Goal: Transaction & Acquisition: Purchase product/service

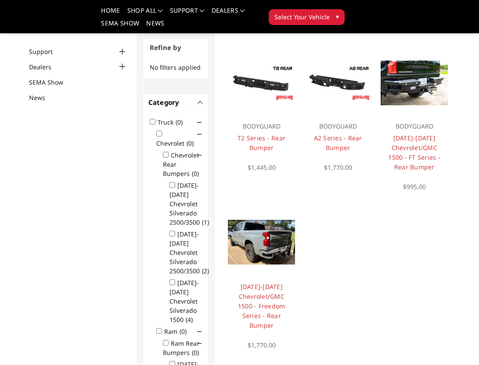
scroll to position [86, 0]
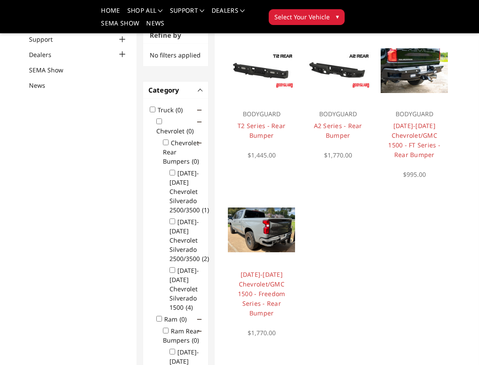
click at [267, 236] on img at bounding box center [261, 229] width 67 height 44
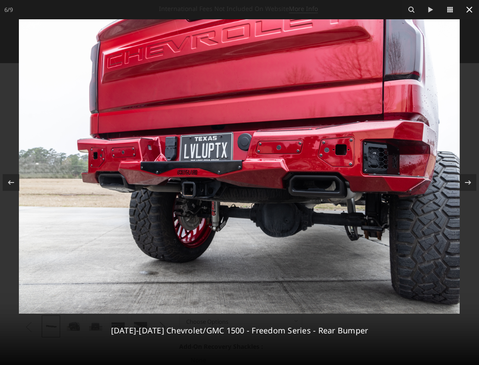
click at [469, 7] on icon at bounding box center [469, 9] width 11 height 11
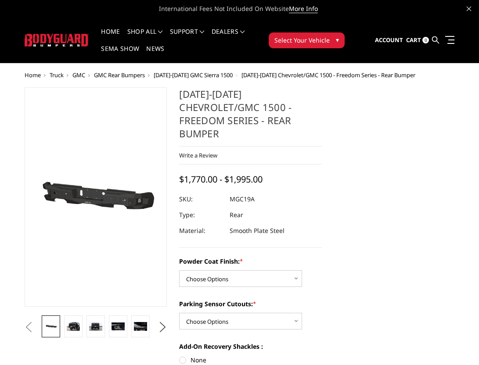
scroll to position [0, 67]
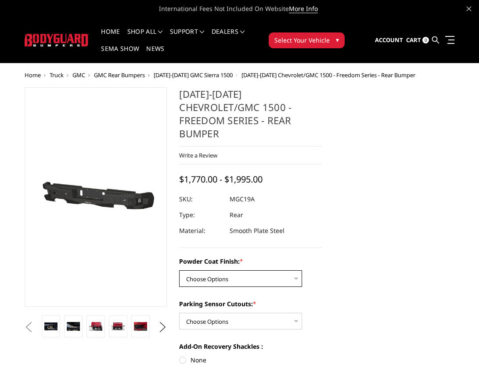
click at [267, 272] on select "Choose Options Bare Metal Textured Black Powder Coat" at bounding box center [240, 278] width 123 height 17
click at [179, 270] on select "Choose Options Bare Metal Textured Black Powder Coat" at bounding box center [240, 278] width 123 height 17
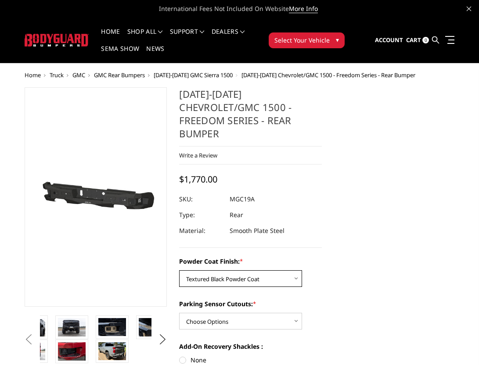
click at [260, 270] on select "Choose Options Bare Metal Textured Black Powder Coat" at bounding box center [240, 278] width 123 height 17
select select "4442"
click at [179, 270] on select "Choose Options Bare Metal Textured Black Powder Coat" at bounding box center [240, 278] width 123 height 17
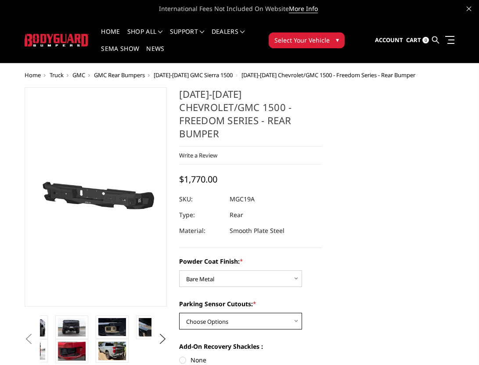
click at [244, 313] on select "Choose Options Yes - With Parking Sensor Cutouts No - Without Parking Sensor Cu…" at bounding box center [240, 321] width 123 height 17
select select "4444"
click at [179, 313] on select "Choose Options Yes - With Parking Sensor Cutouts No - Without Parking Sensor Cu…" at bounding box center [240, 321] width 123 height 17
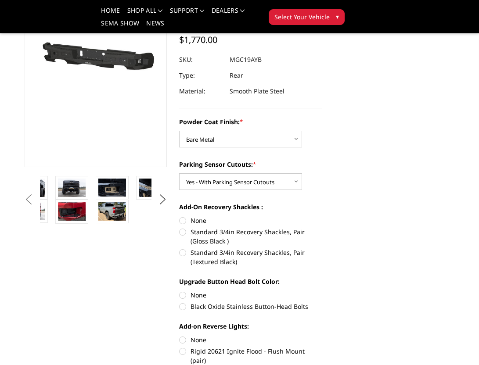
scroll to position [115, 0]
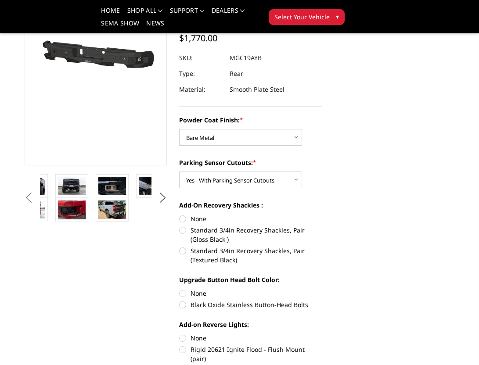
click at [229, 225] on label "Standard 3/4in Recovery Shackles, Pair (Gloss Black )" at bounding box center [250, 234] width 143 height 18
click at [321, 214] on input "Standard 3/4in Recovery Shackles, Pair (Gloss Black )" at bounding box center [321, 214] width 0 height 0
radio input "true"
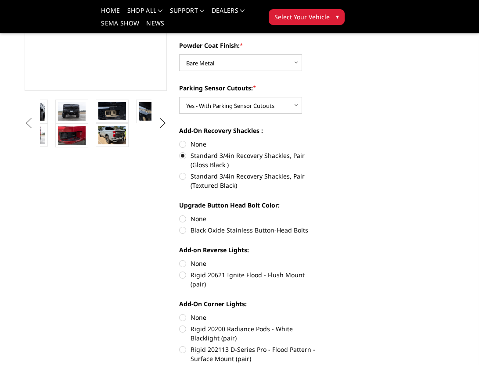
scroll to position [190, 0]
click at [226, 225] on label "Black Oxide Stainless Button-Head Bolts" at bounding box center [250, 229] width 143 height 9
click at [321, 214] on input "Black Oxide Stainless Button-Head Bolts" at bounding box center [321, 214] width 0 height 0
radio input "true"
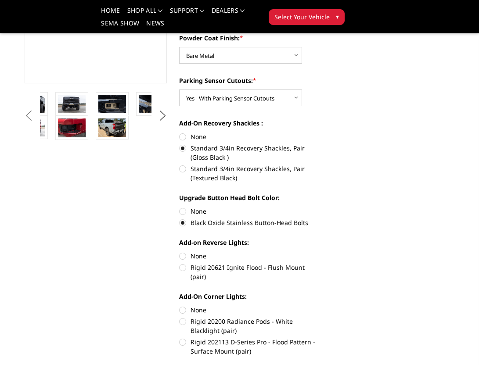
scroll to position [212, 0]
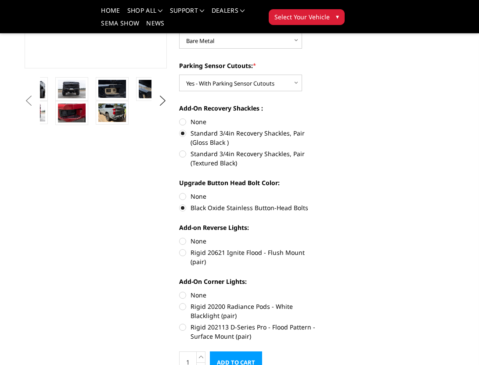
click at [222, 248] on label "Rigid 20621 Ignite Flood - Flush Mount (pair)" at bounding box center [250, 257] width 143 height 18
click at [321, 237] on input "Rigid 20621 Ignite Flood - Flush Mount (pair)" at bounding box center [321, 236] width 0 height 0
radio input "true"
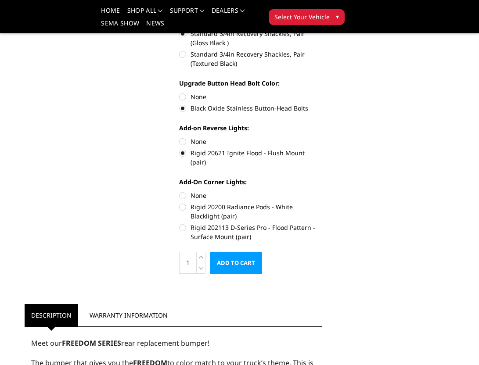
scroll to position [312, 0]
click at [183, 222] on label "Rigid 202113 D-Series Pro - Flood Pattern - Surface Mount (pair)" at bounding box center [250, 231] width 143 height 18
click at [321, 202] on input "Rigid 202113 D-Series Pro - Flood Pattern - Surface Mount (pair)" at bounding box center [321, 202] width 0 height 0
radio input "true"
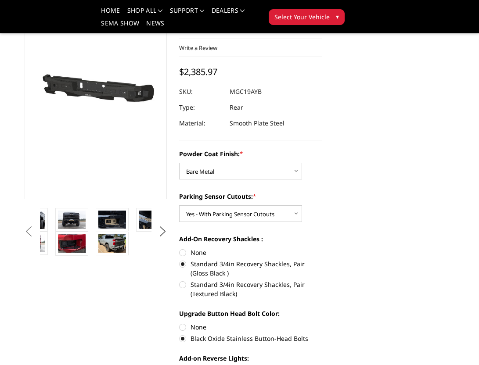
scroll to position [86, 0]
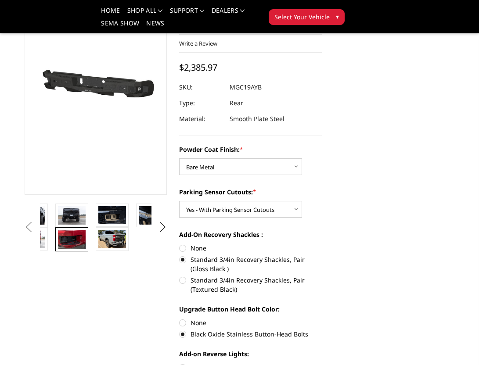
click at [78, 234] on img at bounding box center [72, 239] width 28 height 19
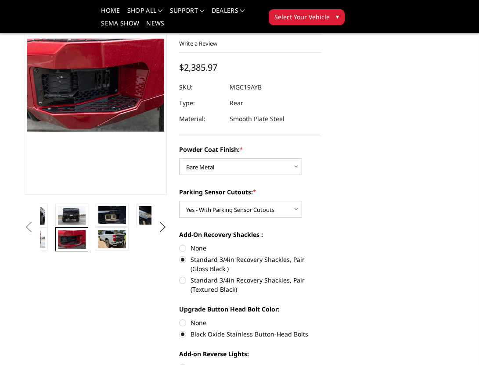
scroll to position [72, 0]
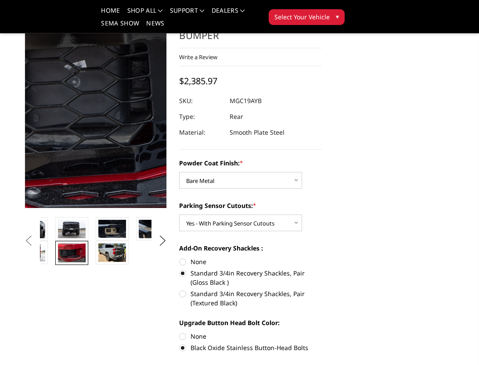
click at [53, 103] on img at bounding box center [222, 96] width 561 height 379
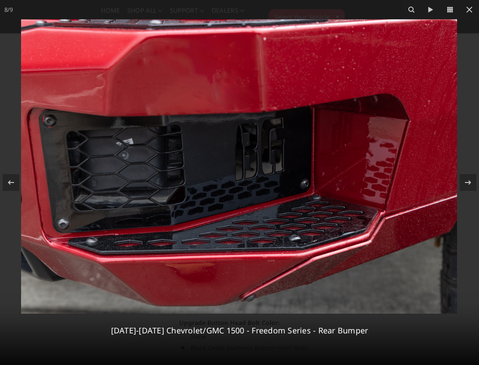
click at [256, 179] on img at bounding box center [239, 166] width 436 height 294
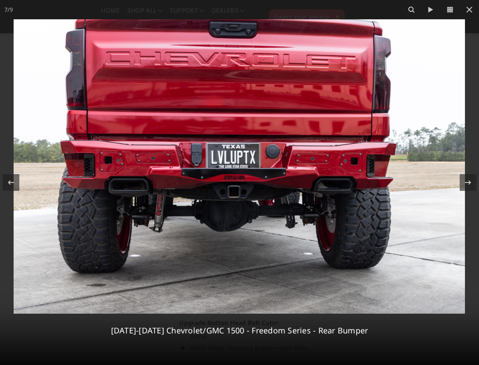
click at [175, 194] on img at bounding box center [239, 166] width 451 height 294
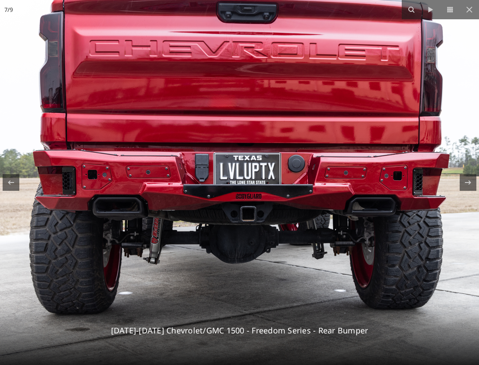
click at [175, 194] on img at bounding box center [254, 182] width 559 height 365
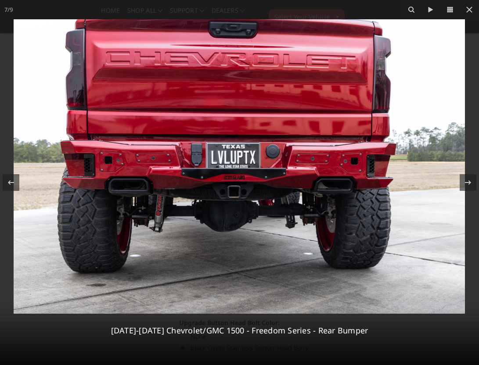
click at [83, 184] on img at bounding box center [239, 166] width 451 height 294
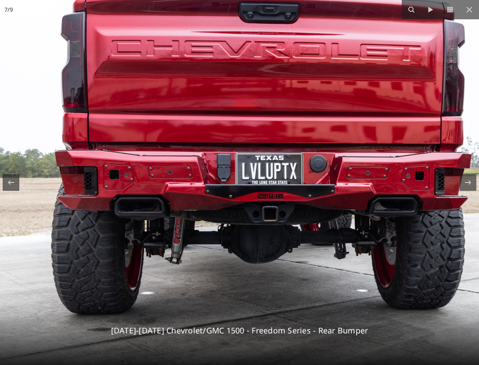
click at [83, 184] on img at bounding box center [276, 182] width 559 height 365
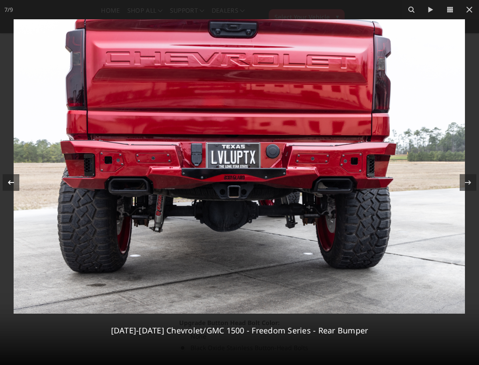
click at [15, 180] on icon at bounding box center [11, 182] width 11 height 11
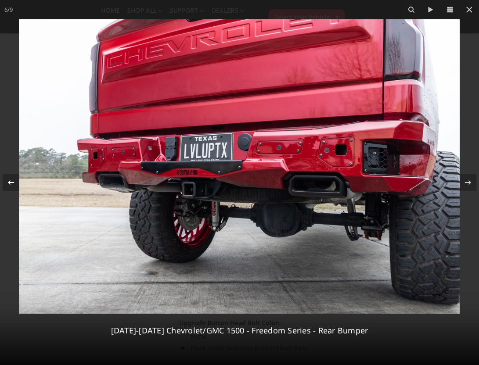
click at [15, 180] on icon at bounding box center [11, 182] width 11 height 11
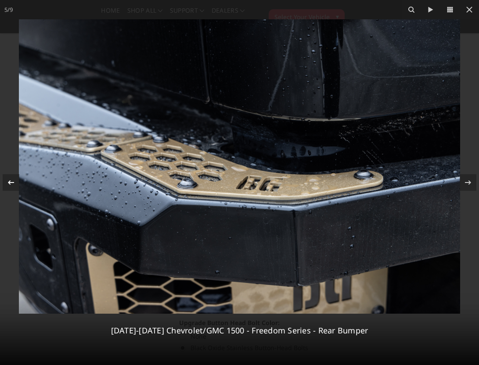
click at [15, 179] on icon at bounding box center [11, 182] width 11 height 11
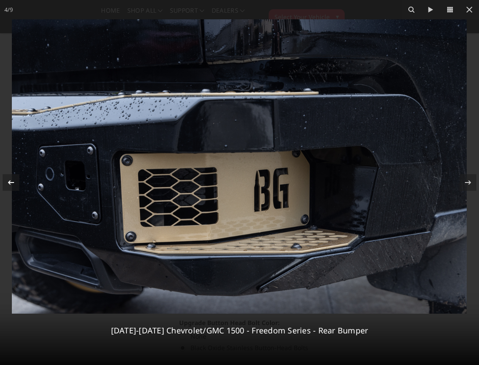
click at [15, 180] on icon at bounding box center [11, 182] width 11 height 11
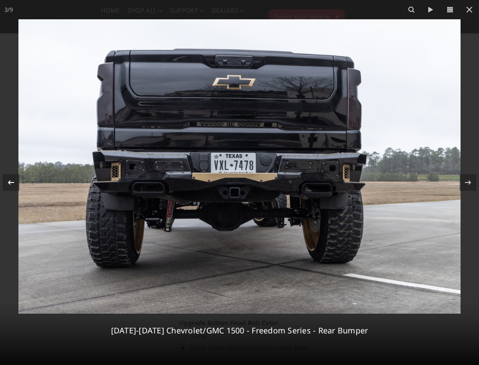
click at [15, 180] on icon at bounding box center [11, 182] width 11 height 11
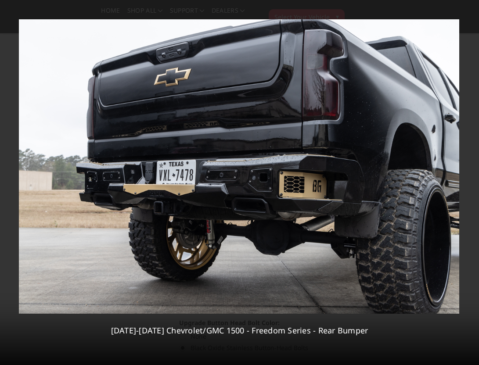
click at [15, 180] on div "2 / 9 2019-2025 Chevrolet/GMC 1500 - Freedom Series - Rear Bumper" at bounding box center [239, 182] width 479 height 365
click at [13, 183] on icon at bounding box center [11, 182] width 11 height 11
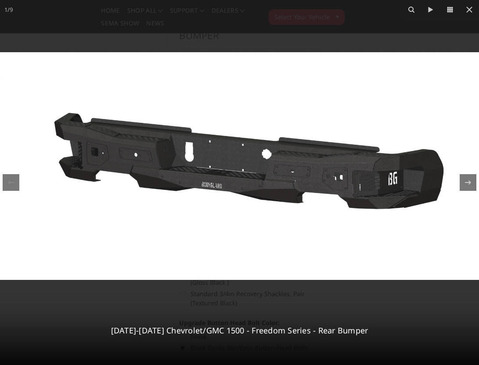
click at [13, 184] on div "1 / 9 2019-2025 Chevrolet/GMC 1500 - Freedom Series - Rear Bumper" at bounding box center [239, 182] width 479 height 365
click at [467, 184] on icon at bounding box center [467, 182] width 11 height 11
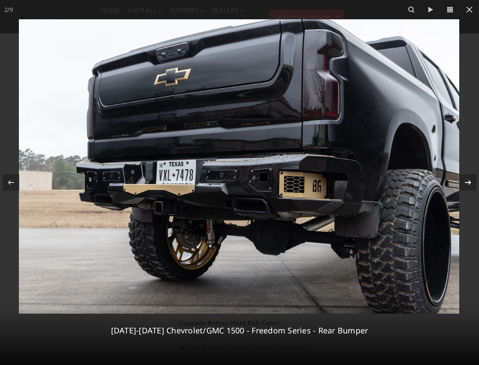
click at [467, 184] on icon at bounding box center [467, 182] width 11 height 11
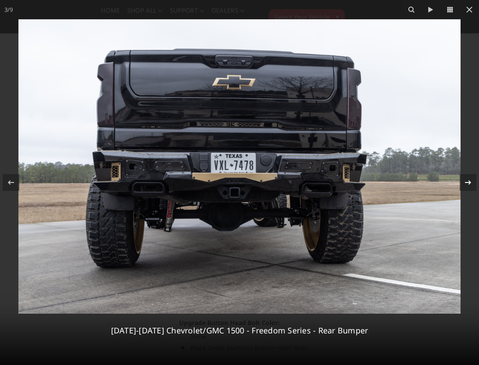
click at [467, 184] on icon at bounding box center [467, 182] width 11 height 11
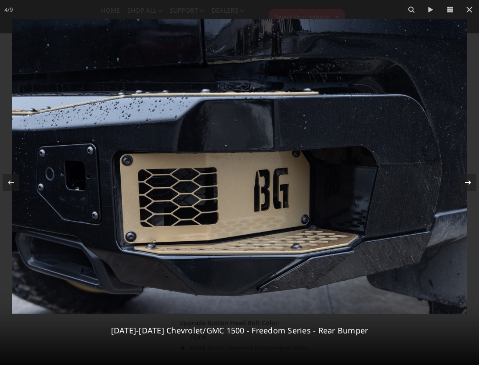
click at [467, 185] on icon at bounding box center [467, 182] width 11 height 11
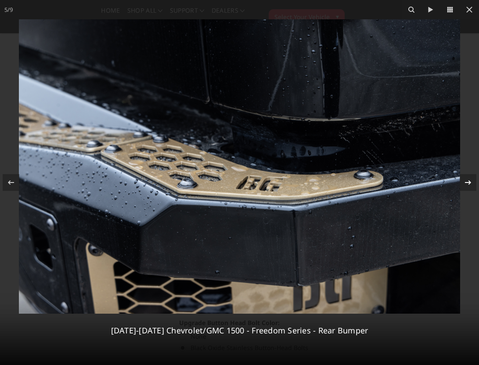
click at [467, 186] on icon at bounding box center [467, 182] width 11 height 11
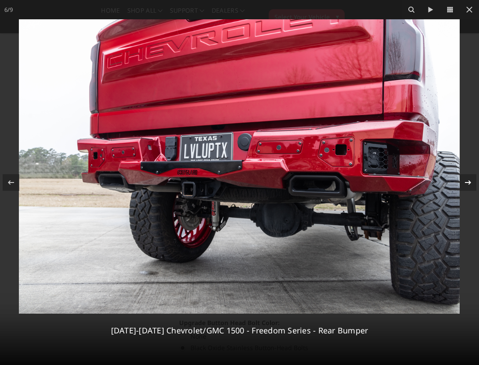
click at [467, 186] on icon at bounding box center [467, 182] width 11 height 11
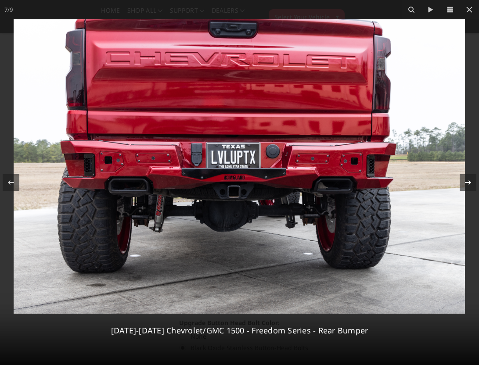
click at [467, 186] on icon at bounding box center [467, 182] width 11 height 11
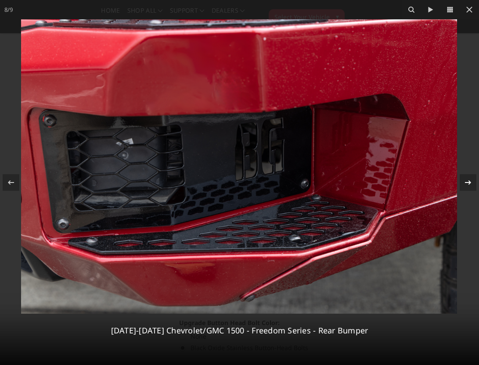
click at [466, 184] on icon at bounding box center [467, 182] width 11 height 11
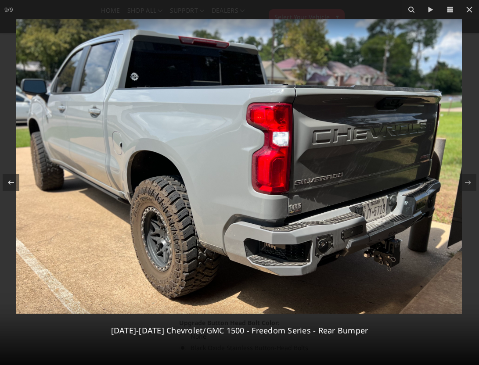
click at [343, 240] on img at bounding box center [238, 166] width 445 height 294
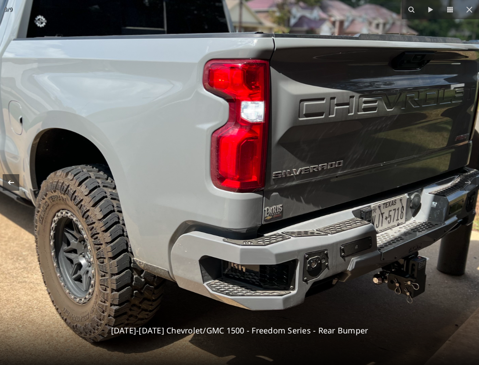
click at [21, 177] on button at bounding box center [15, 183] width 31 height 44
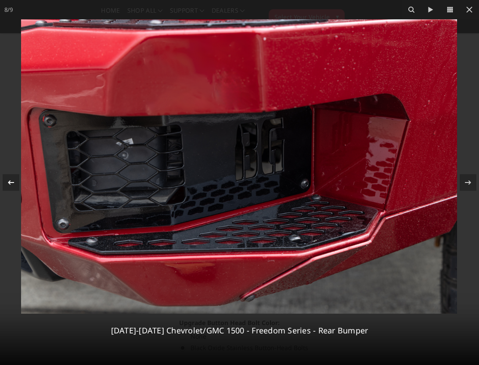
click at [21, 177] on button at bounding box center [15, 183] width 31 height 44
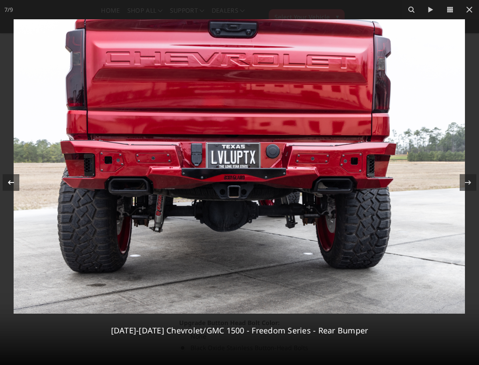
click at [13, 181] on icon at bounding box center [11, 182] width 11 height 11
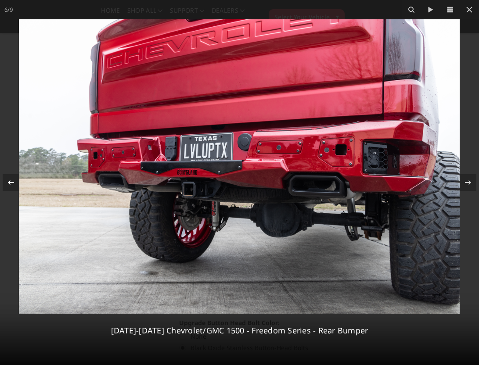
click at [13, 181] on icon at bounding box center [11, 182] width 11 height 11
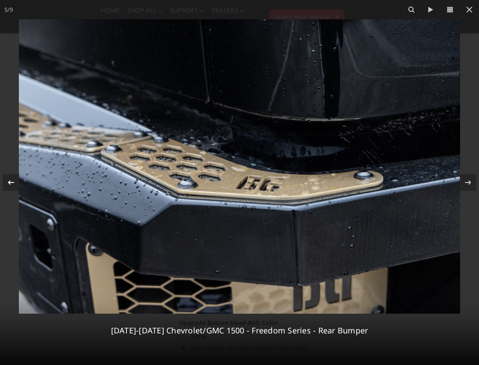
click at [13, 181] on icon at bounding box center [11, 182] width 11 height 11
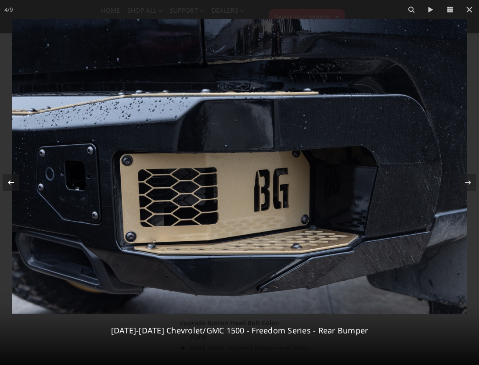
click at [9, 183] on icon at bounding box center [11, 182] width 6 height 4
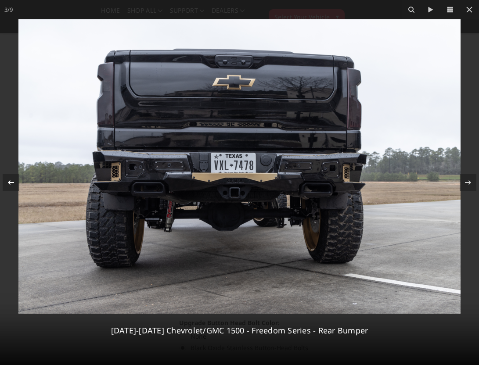
click at [9, 182] on icon at bounding box center [11, 182] width 6 height 4
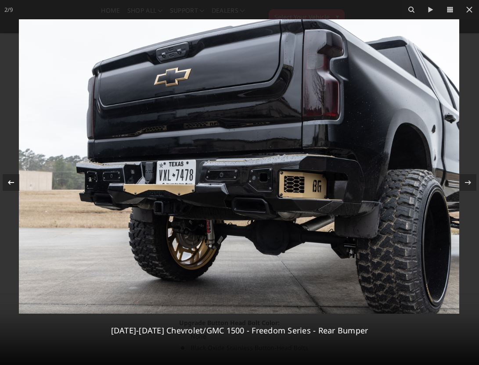
click at [9, 182] on icon at bounding box center [11, 182] width 6 height 4
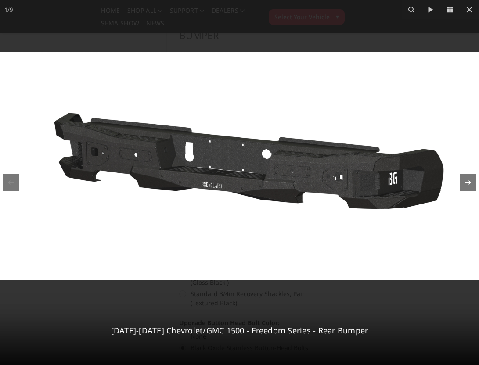
click at [470, 183] on icon at bounding box center [467, 182] width 11 height 11
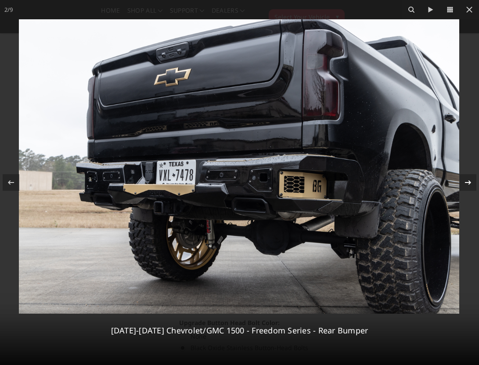
click at [471, 183] on icon at bounding box center [467, 182] width 11 height 11
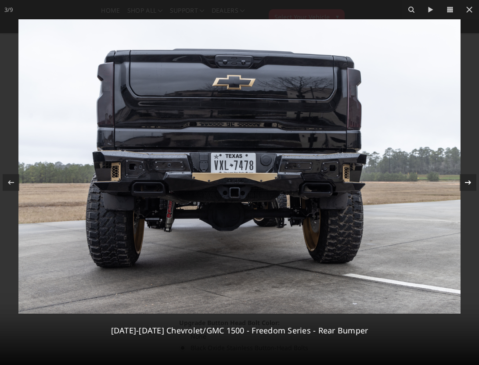
click at [471, 183] on icon at bounding box center [467, 182] width 11 height 11
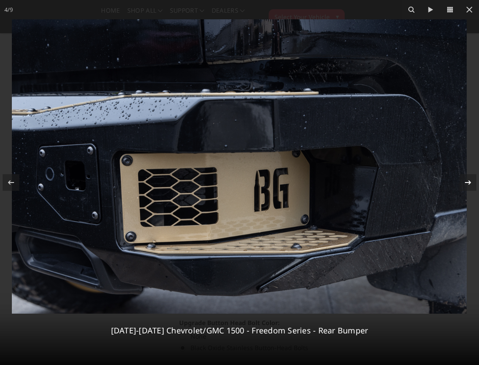
click at [471, 183] on icon at bounding box center [467, 182] width 11 height 11
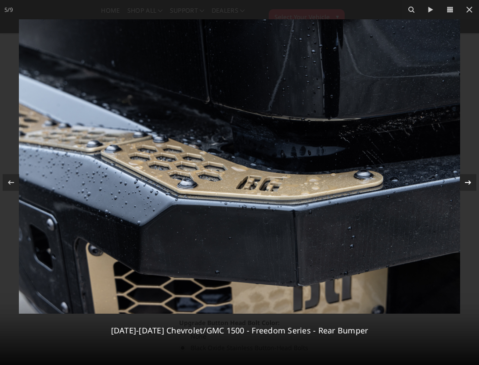
click at [471, 183] on icon at bounding box center [467, 182] width 11 height 11
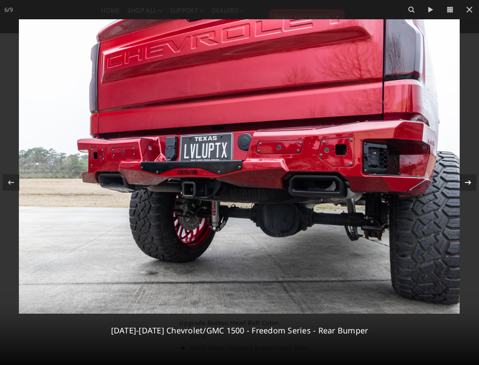
click at [467, 184] on icon at bounding box center [467, 182] width 11 height 11
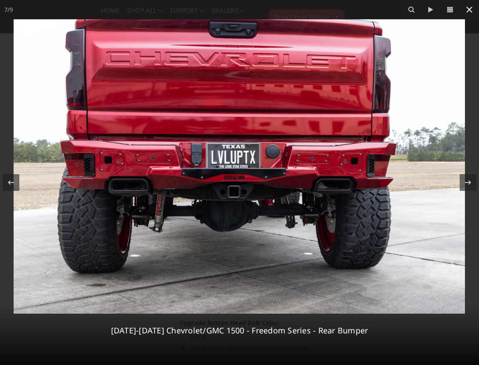
click at [469, 14] on icon at bounding box center [469, 9] width 11 height 11
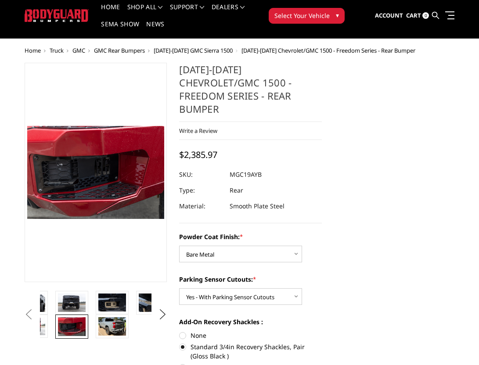
scroll to position [14, 0]
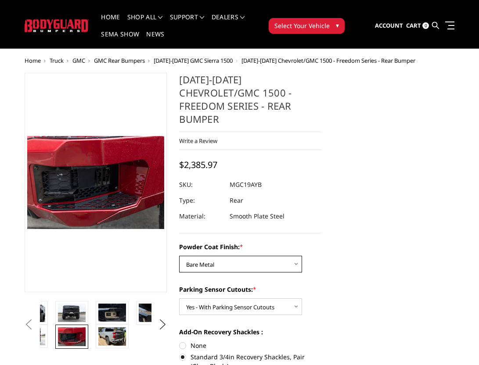
click at [225, 256] on select "Choose Options Bare Metal Textured Black Powder Coat" at bounding box center [240, 264] width 123 height 17
click at [179, 256] on select "Choose Options Bare Metal Textured Black Powder Coat" at bounding box center [240, 264] width 123 height 17
click at [229, 256] on select "Choose Options Bare Metal Textured Black Powder Coat" at bounding box center [240, 264] width 123 height 17
select select "4442"
click at [179, 256] on select "Choose Options Bare Metal Textured Black Powder Coat" at bounding box center [240, 264] width 123 height 17
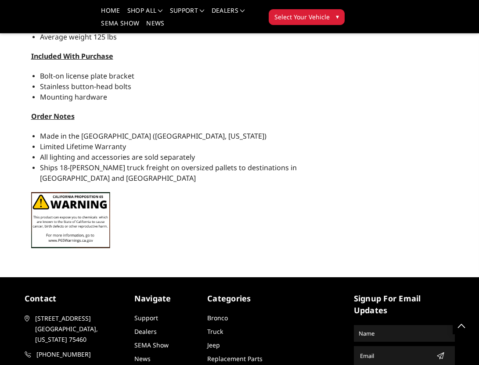
scroll to position [968, 0]
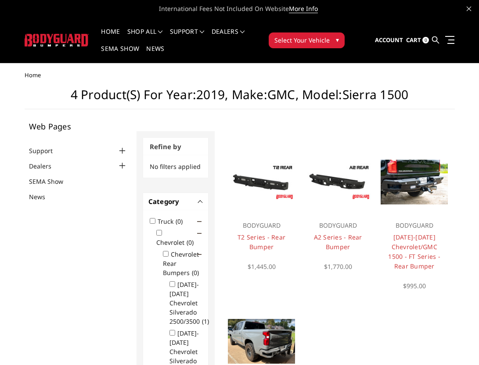
click at [333, 39] on button "Select Your Vehicle ▾" at bounding box center [306, 40] width 76 height 16
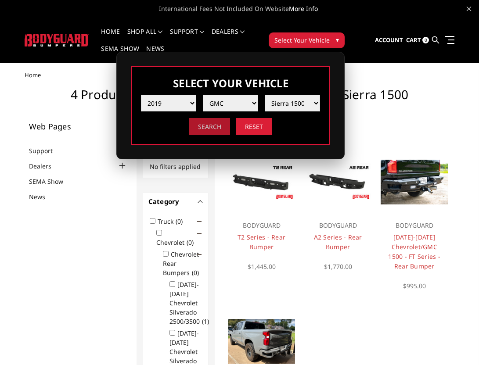
click at [213, 131] on input "Search" at bounding box center [209, 126] width 41 height 17
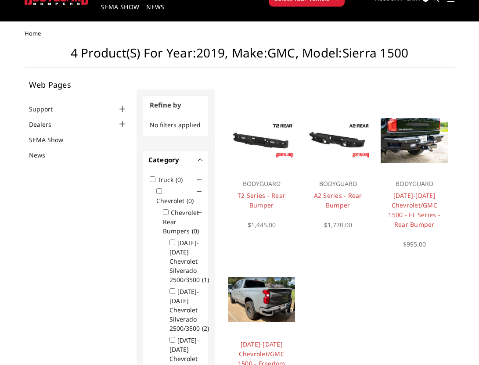
scroll to position [37, 0]
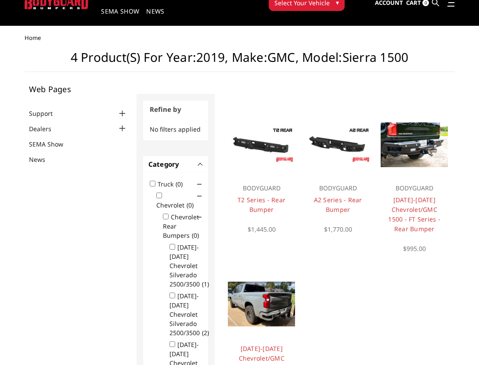
click at [269, 146] on img at bounding box center [261, 145] width 67 height 38
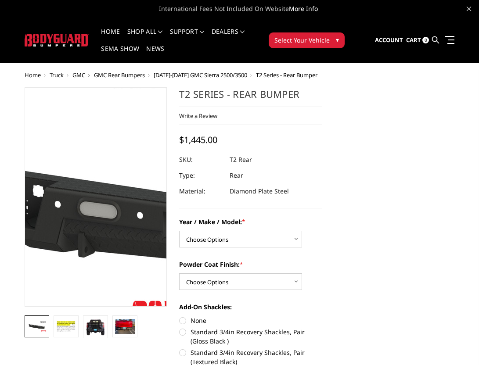
click at [126, 204] on img at bounding box center [6, 194] width 561 height 316
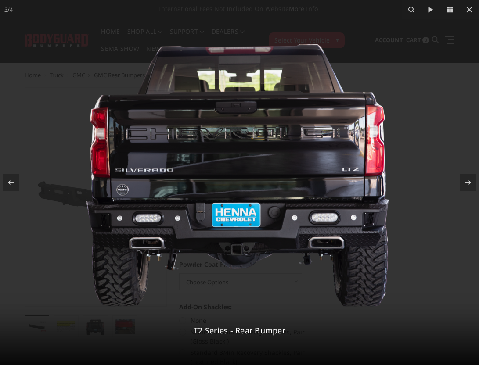
click at [329, 224] on img at bounding box center [239, 166] width 329 height 294
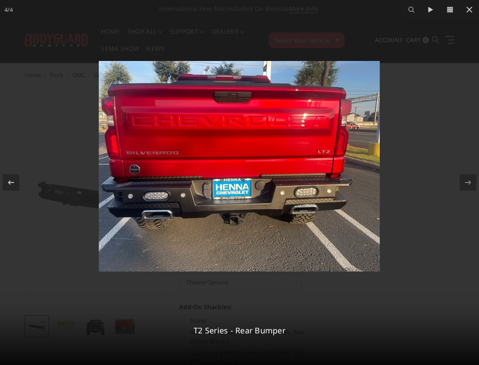
click at [300, 175] on img at bounding box center [239, 166] width 281 height 211
click at [307, 207] on img at bounding box center [239, 166] width 281 height 211
click at [306, 207] on img at bounding box center [239, 166] width 281 height 211
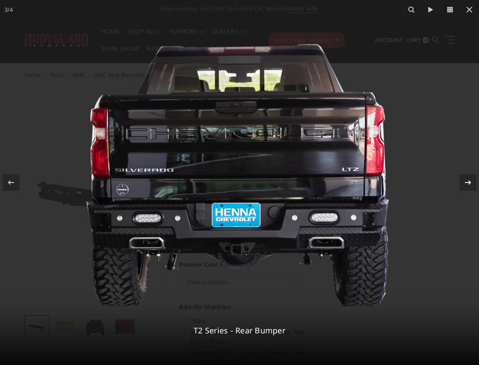
click at [469, 177] on icon at bounding box center [467, 182] width 11 height 11
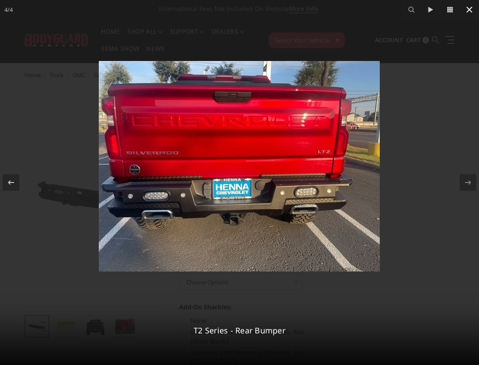
click at [470, 9] on icon at bounding box center [469, 10] width 6 height 6
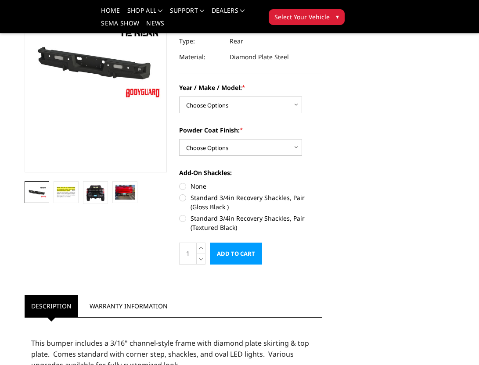
scroll to position [112, 0]
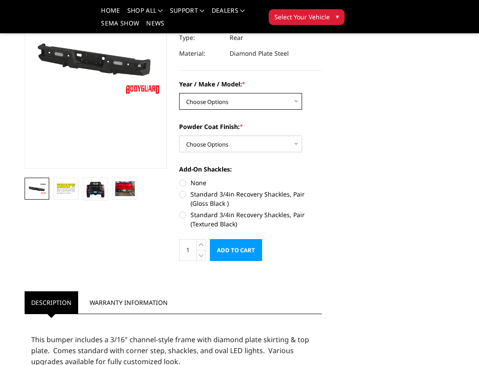
click at [287, 103] on select "Choose Options Chevrolet/GMC 15-19 2500/3500 Chevrolet/GMC 19-24 1500 (Dual Exh…" at bounding box center [240, 101] width 123 height 17
select select "1603"
click at [179, 93] on select "Choose Options Chevrolet/GMC 15-19 2500/3500 Chevrolet/GMC 19-24 1500 (Dual Exh…" at bounding box center [240, 101] width 123 height 17
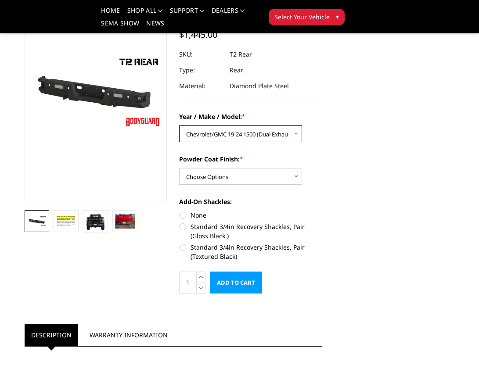
scroll to position [83, 0]
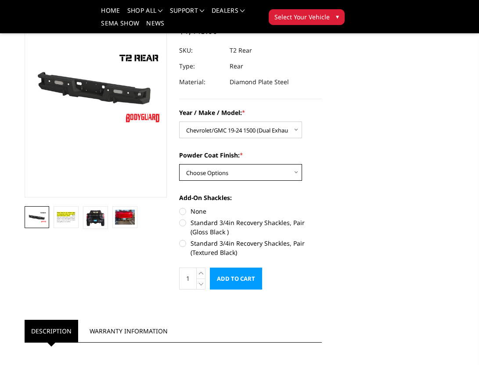
click at [226, 175] on select "Choose Options Bare metal (included) Gloss black powder coat Texture black powd…" at bounding box center [240, 172] width 123 height 17
select select "650"
click at [179, 164] on select "Choose Options Bare metal (included) Gloss black powder coat Texture black powd…" at bounding box center [240, 172] width 123 height 17
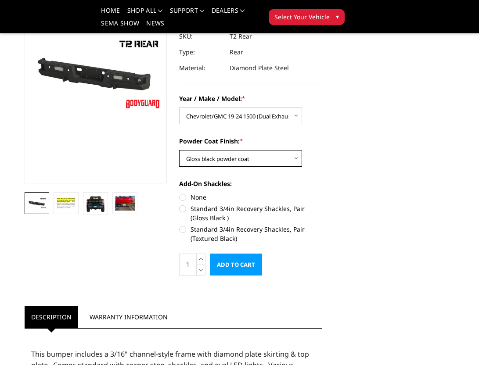
scroll to position [98, 0]
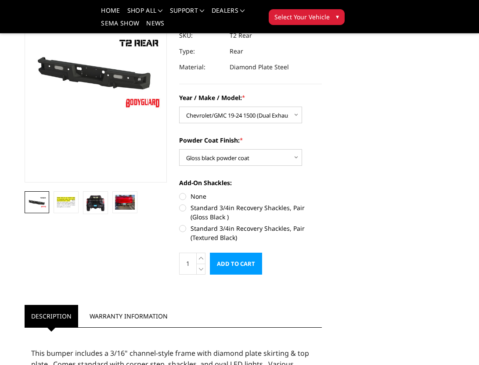
click at [245, 209] on label "Standard 3/4in Recovery Shackles, Pair (Gloss Black )" at bounding box center [250, 212] width 143 height 18
click at [321, 192] on input "Standard 3/4in Recovery Shackles, Pair (Gloss Black )" at bounding box center [321, 192] width 0 height 0
radio input "true"
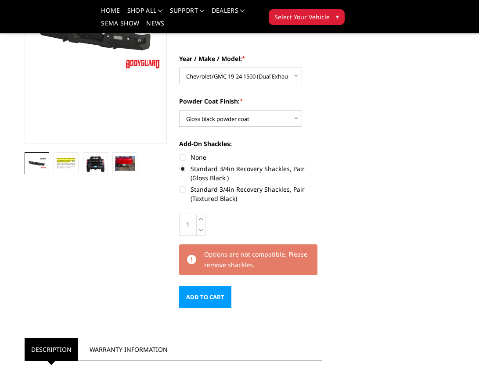
scroll to position [125, 0]
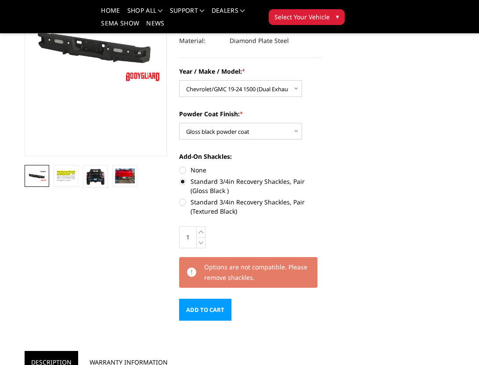
click at [199, 171] on label "None" at bounding box center [250, 169] width 143 height 9
click at [179, 166] on input "None" at bounding box center [179, 165] width 0 height 0
radio input "true"
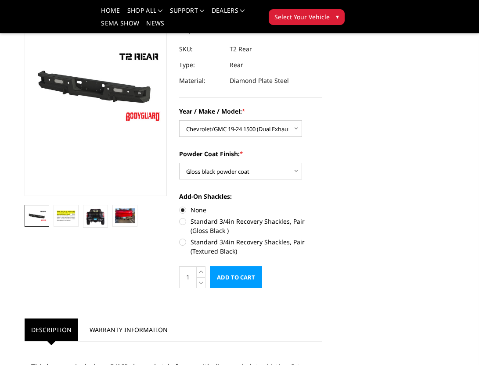
scroll to position [82, 0]
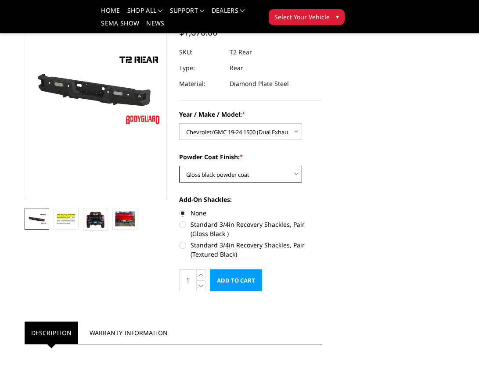
click at [200, 172] on select "Choose Options Bare metal (included) Gloss black powder coat Texture black powd…" at bounding box center [240, 174] width 123 height 17
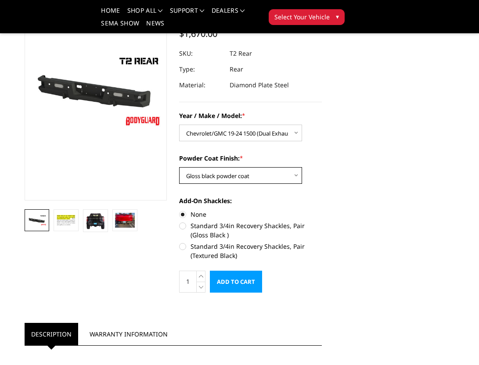
scroll to position [79, 0]
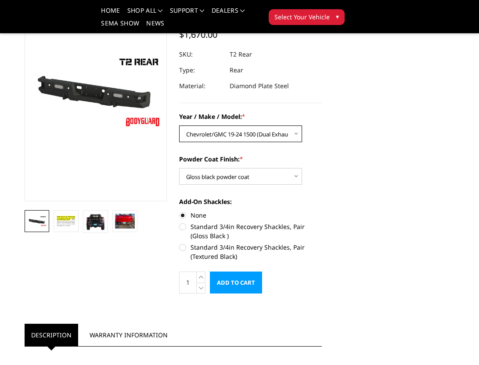
click at [296, 136] on select "Choose Options Chevrolet/GMC 15-19 2500/3500 Chevrolet/GMC 19-24 1500 (Dual Exh…" at bounding box center [240, 133] width 123 height 17
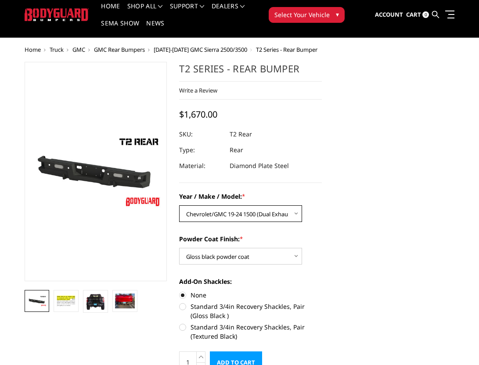
scroll to position [27, 0]
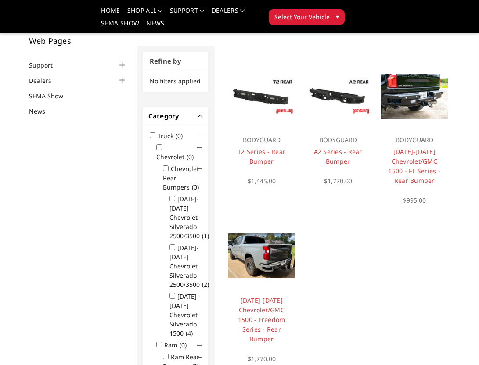
scroll to position [56, 0]
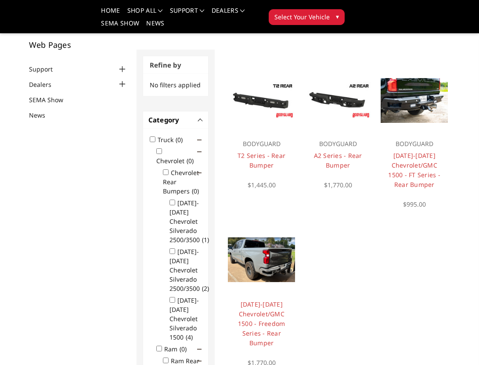
click at [336, 110] on img at bounding box center [337, 101] width 67 height 38
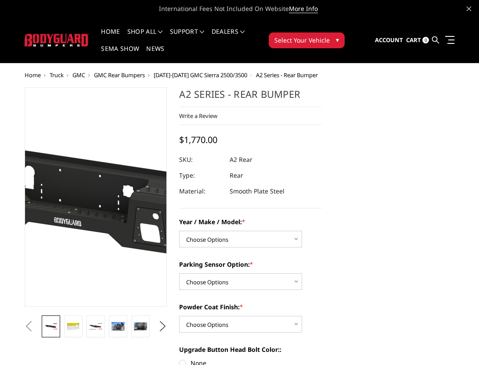
click at [96, 195] on img at bounding box center [93, 198] width 561 height 316
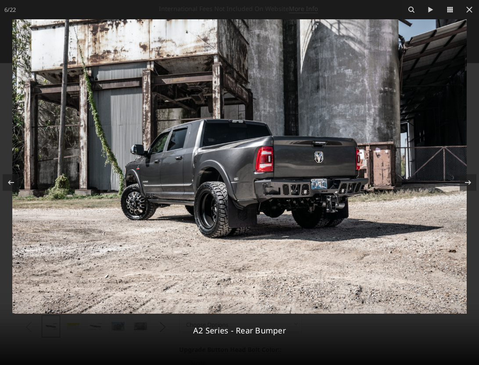
click at [314, 207] on img at bounding box center [239, 166] width 454 height 294
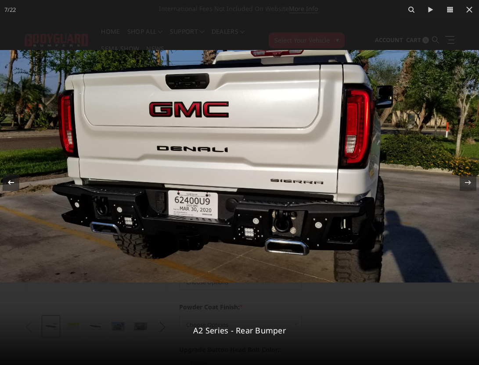
click at [8, 182] on icon at bounding box center [11, 182] width 11 height 11
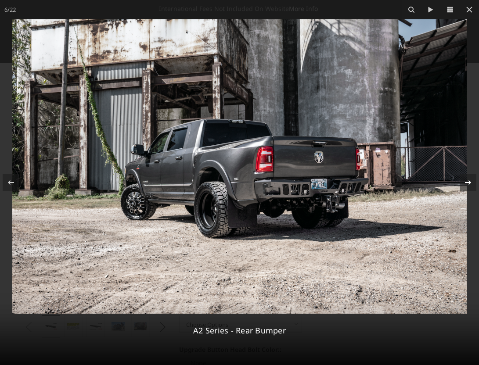
click at [468, 182] on icon at bounding box center [467, 182] width 6 height 4
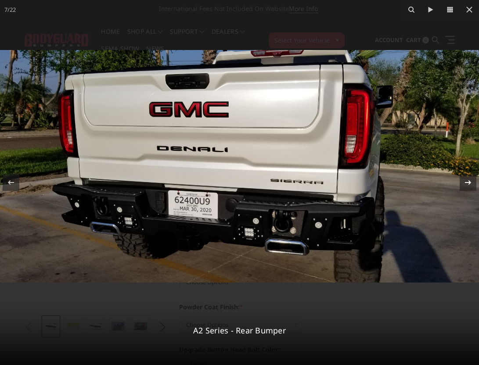
click at [468, 182] on div "7 / 22 A2 Series - Rear Bumper" at bounding box center [239, 182] width 479 height 365
click at [468, 182] on icon at bounding box center [467, 182] width 6 height 4
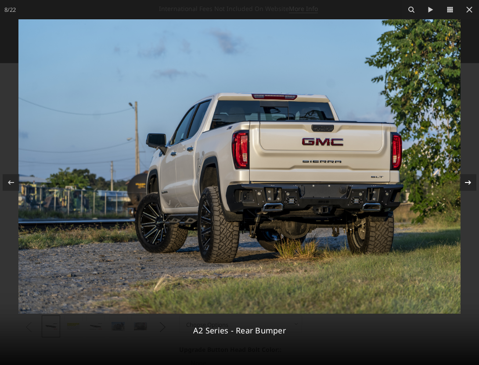
click at [468, 182] on div "8 / 22 A2 Series - Rear Bumper" at bounding box center [239, 182] width 479 height 365
click at [468, 182] on icon at bounding box center [467, 182] width 6 height 4
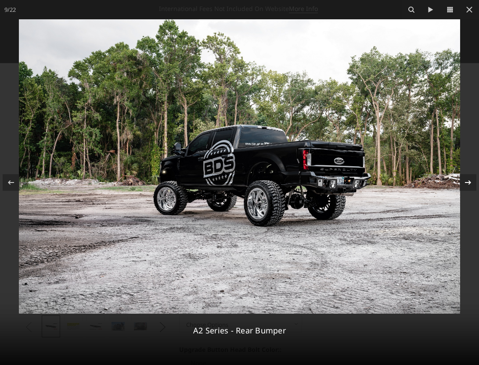
click at [467, 182] on icon at bounding box center [467, 182] width 6 height 4
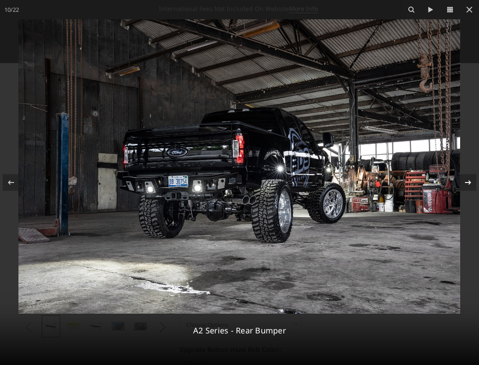
click at [466, 182] on icon at bounding box center [467, 182] width 6 height 4
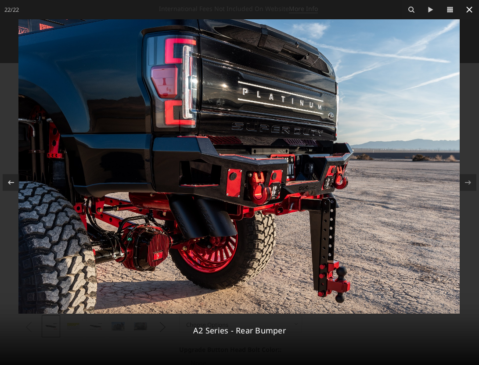
click at [470, 7] on icon at bounding box center [469, 9] width 11 height 11
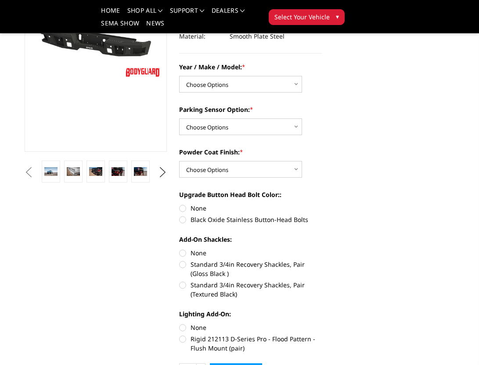
scroll to position [156, 0]
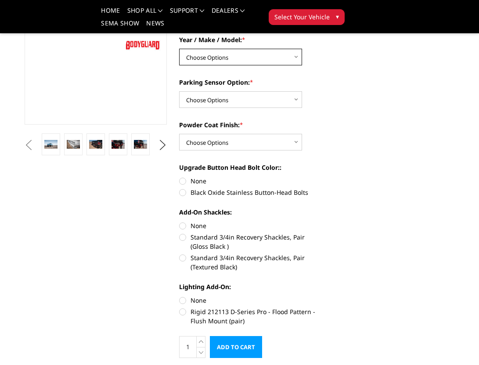
click at [258, 64] on select "Choose Options Chevrolet/GMC 20-24 2500 / 3500 Chevrolet/GMC 15-19 2500 / 3500 …" at bounding box center [240, 57] width 123 height 17
select select "1605"
click at [179, 49] on select "Choose Options Chevrolet/GMC 20-24 2500 / 3500 Chevrolet/GMC 15-19 2500 / 3500 …" at bounding box center [240, 57] width 123 height 17
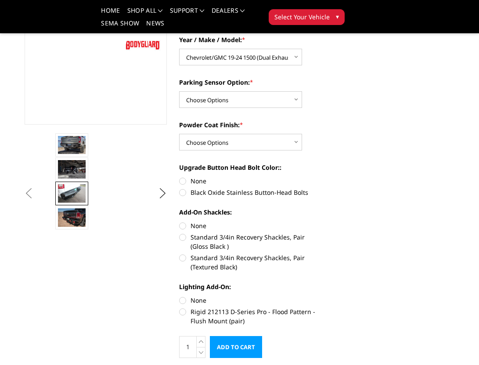
click at [75, 184] on img at bounding box center [72, 193] width 28 height 18
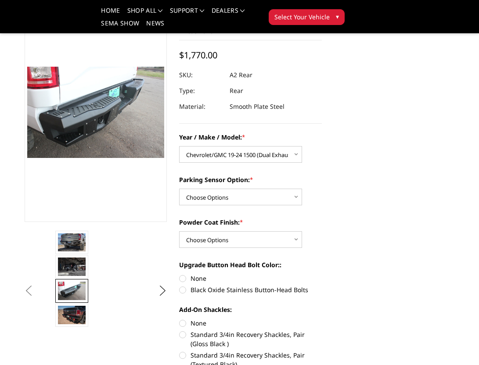
scroll to position [53, 0]
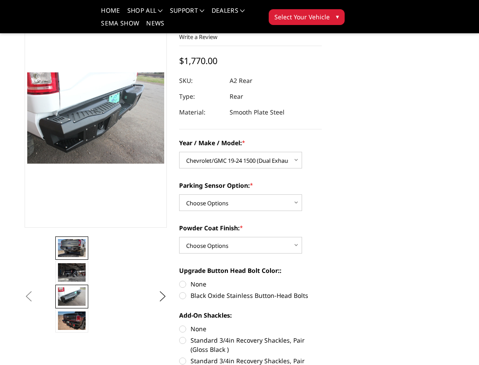
click at [68, 242] on img at bounding box center [72, 248] width 28 height 18
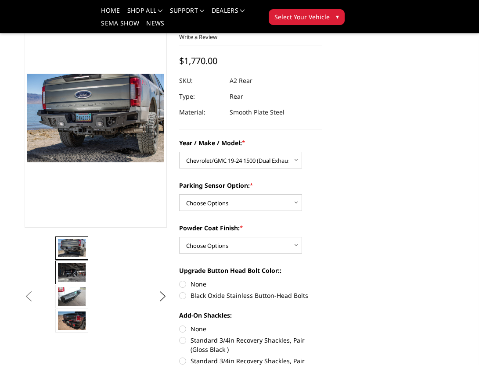
click at [68, 267] on img at bounding box center [72, 272] width 28 height 18
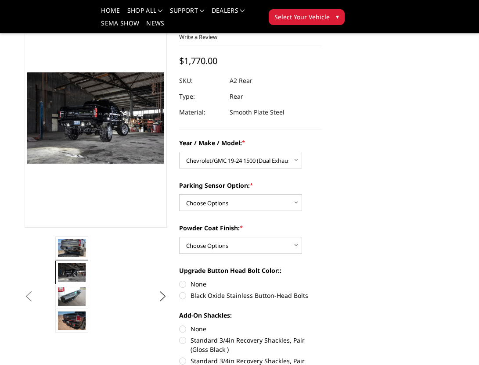
click at [66, 283] on link at bounding box center [71, 273] width 33 height 24
click at [66, 285] on link at bounding box center [71, 297] width 33 height 24
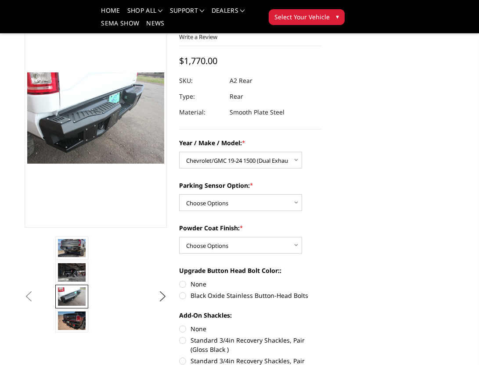
click at [66, 300] on img at bounding box center [72, 296] width 28 height 18
click at [66, 319] on img at bounding box center [72, 320] width 28 height 18
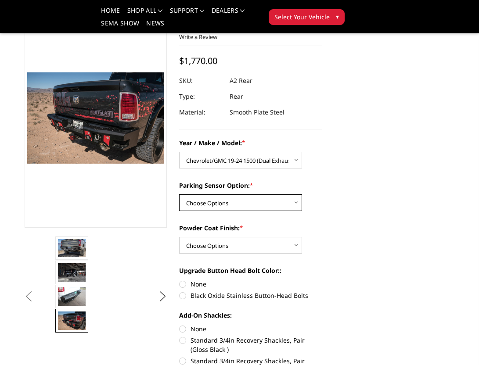
click at [271, 206] on select "Choose Options Yes - With sensor cutouts No - Without sensor cutouts" at bounding box center [240, 202] width 123 height 17
select select "564"
click at [179, 194] on select "Choose Options Yes - With sensor cutouts No - Without sensor cutouts" at bounding box center [240, 202] width 123 height 17
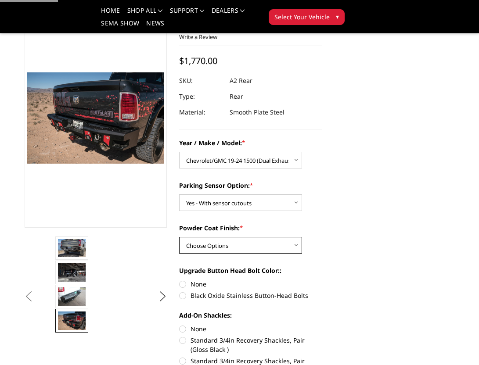
click at [264, 243] on select "Choose Options Bare metal (included) Texture black powder coat" at bounding box center [240, 245] width 123 height 17
select select "551"
click at [179, 237] on select "Choose Options Bare metal (included) Texture black powder coat" at bounding box center [240, 245] width 123 height 17
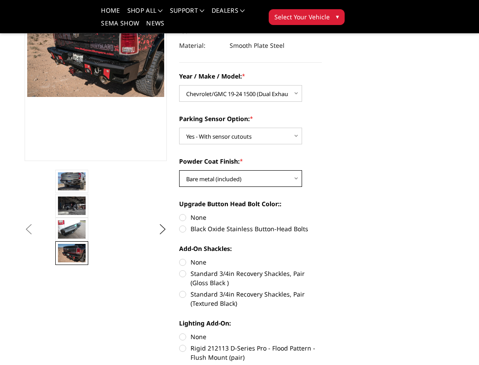
scroll to position [128, 0]
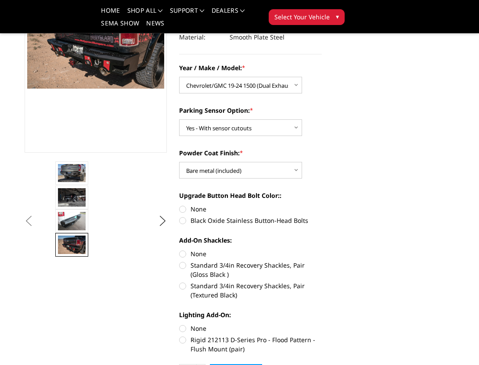
click at [251, 223] on label "Black Oxide Stainless Button-Head Bolts" at bounding box center [250, 220] width 143 height 9
click at [321, 205] on input "Black Oxide Stainless Button-Head Bolts" at bounding box center [321, 204] width 0 height 0
radio input "true"
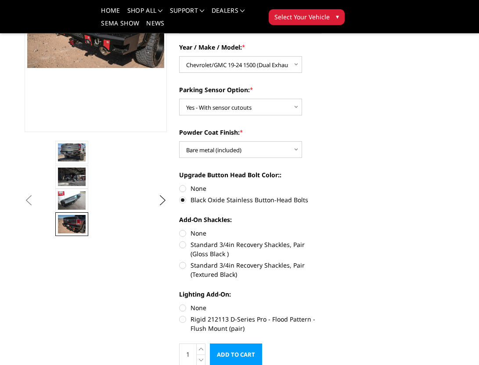
scroll to position [152, 0]
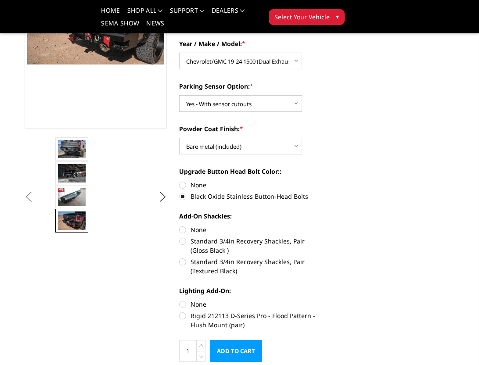
click at [251, 259] on label "Standard 3/4in Recovery Shackles, Pair (Textured Black)" at bounding box center [250, 266] width 143 height 18
click at [321, 237] on input "Standard 3/4in Recovery Shackles, Pair (Textured Black)" at bounding box center [321, 236] width 0 height 0
radio input "true"
click at [247, 243] on label "Standard 3/4in Recovery Shackles, Pair (Gloss Black )" at bounding box center [250, 245] width 143 height 18
click at [321, 225] on input "Standard 3/4in Recovery Shackles, Pair (Gloss Black )" at bounding box center [321, 225] width 0 height 0
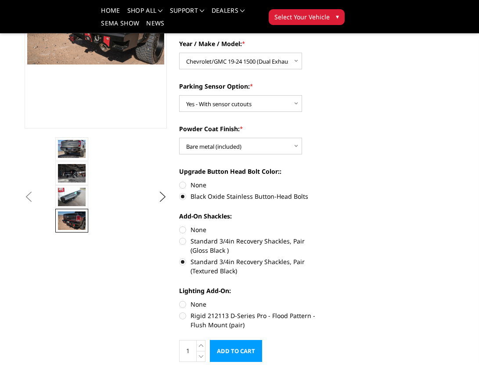
radio input "true"
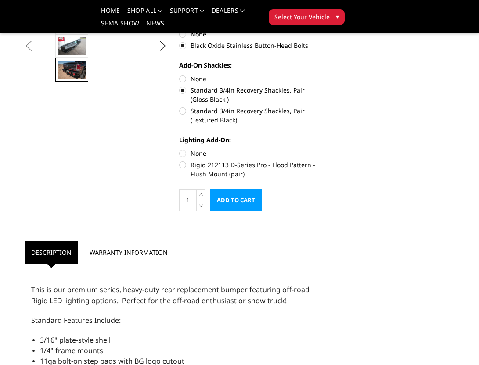
scroll to position [306, 0]
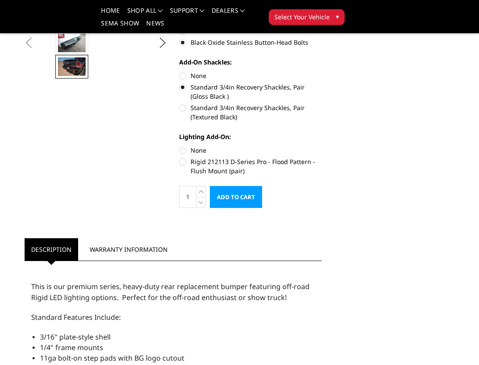
click at [245, 164] on label "Rigid 212113 D-Series Pro - Flood Pattern - Flush Mount (pair)" at bounding box center [250, 166] width 143 height 18
click at [321, 146] on input "Rigid 212113 D-Series Pro - Flood Pattern - Flush Mount (pair)" at bounding box center [321, 146] width 0 height 0
radio input "true"
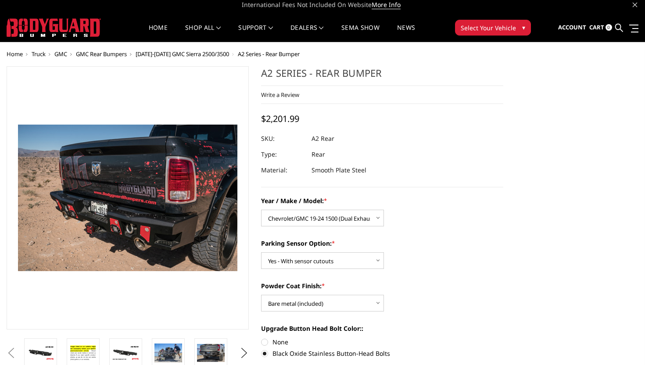
scroll to position [0, 0]
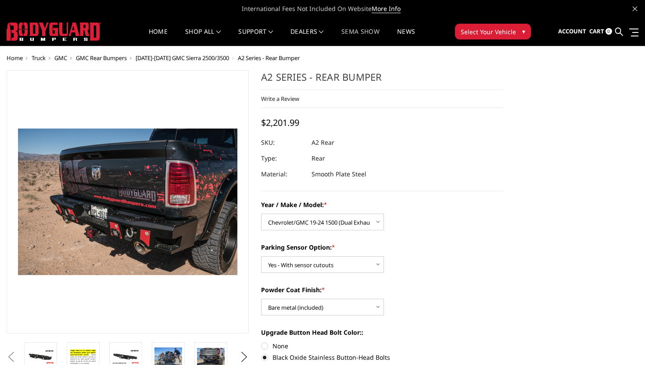
click at [347, 36] on link "SEMA Show" at bounding box center [360, 37] width 38 height 17
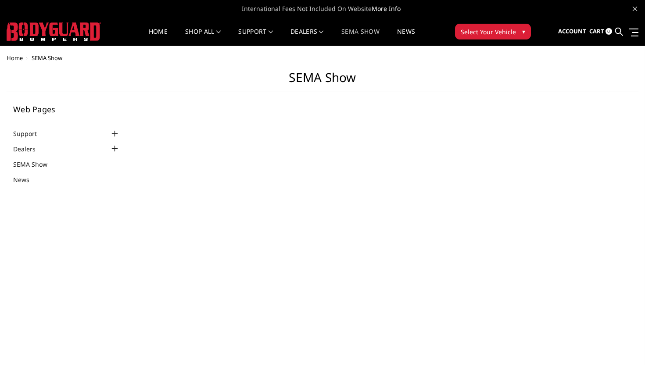
select select "US"
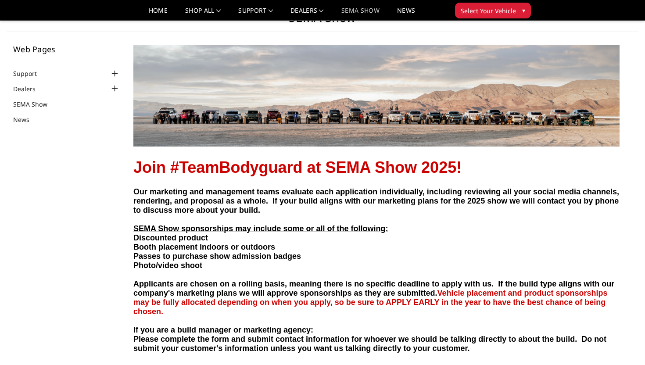
scroll to position [28, 0]
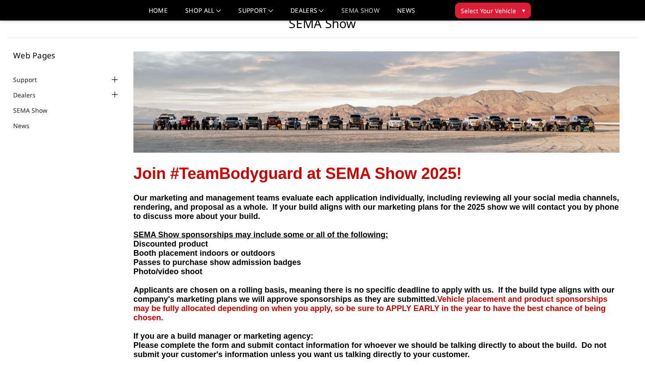
click at [324, 126] on img at bounding box center [376, 101] width 486 height 101
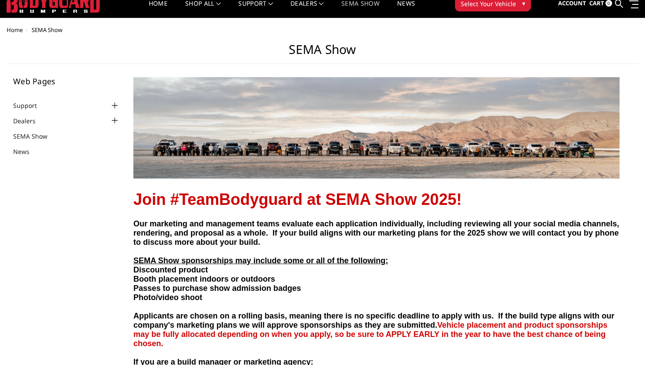
scroll to position [0, 0]
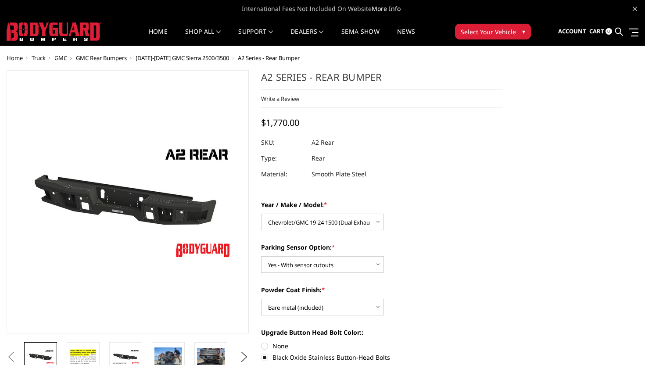
select select "1605"
select select "564"
select select "551"
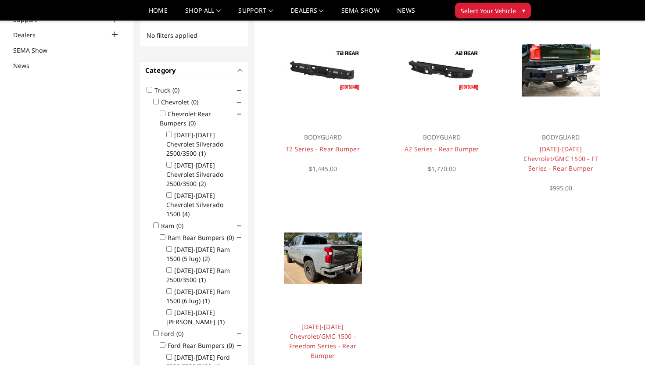
scroll to position [104, 0]
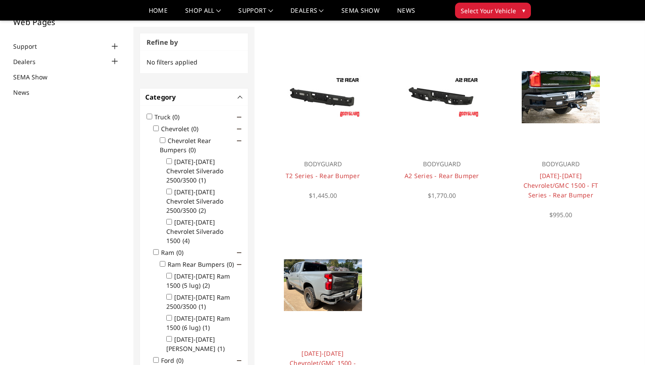
scroll to position [59, 0]
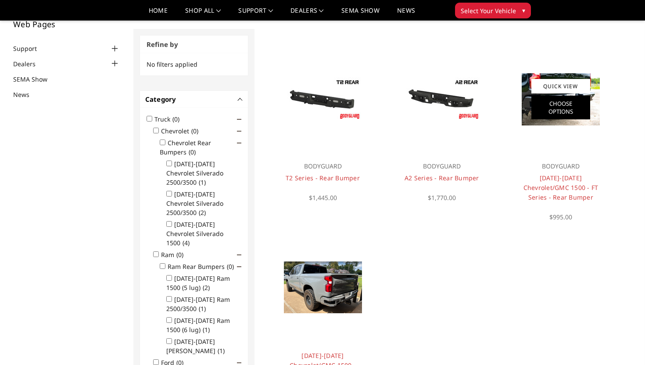
click at [560, 101] on link "Choose Options" at bounding box center [560, 108] width 59 height 24
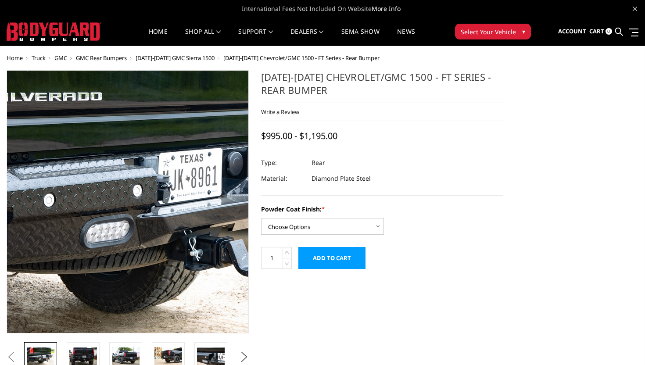
click at [136, 230] on img at bounding box center [116, 190] width 561 height 374
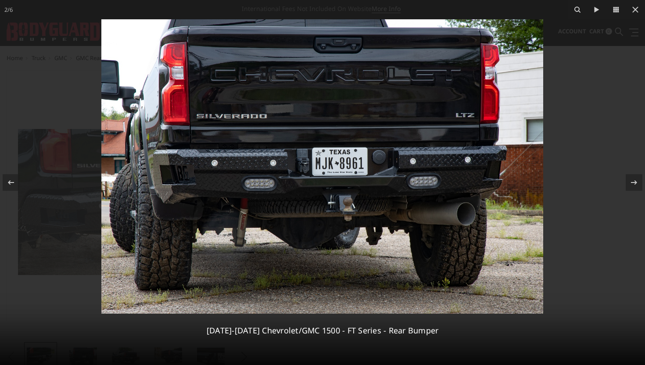
click at [541, 179] on img at bounding box center [322, 166] width 442 height 294
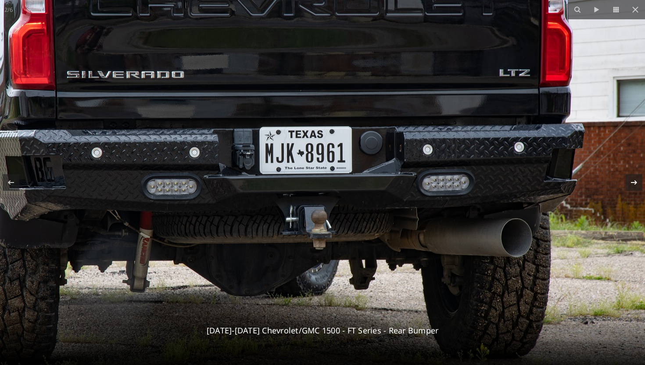
click at [636, 181] on icon at bounding box center [634, 182] width 11 height 11
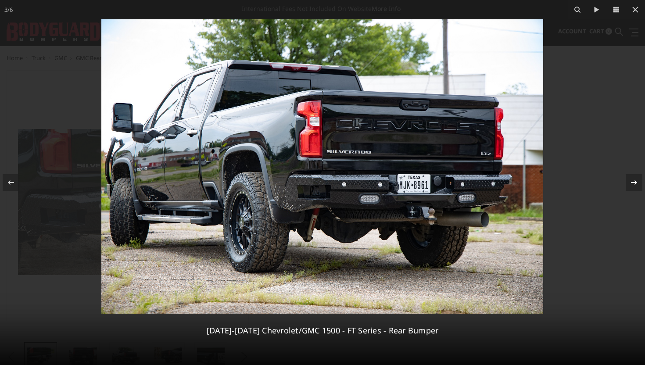
click at [636, 181] on icon at bounding box center [634, 182] width 11 height 11
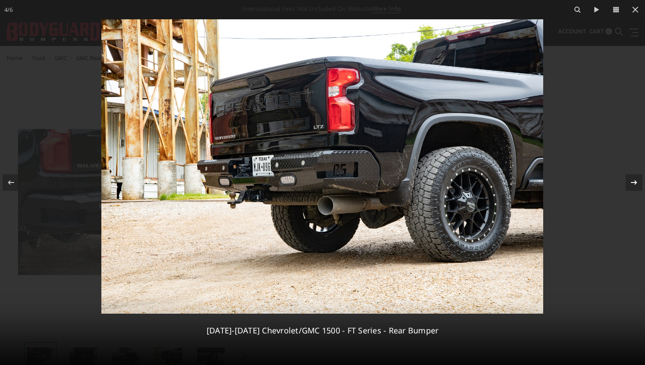
click at [636, 181] on icon at bounding box center [634, 182] width 11 height 11
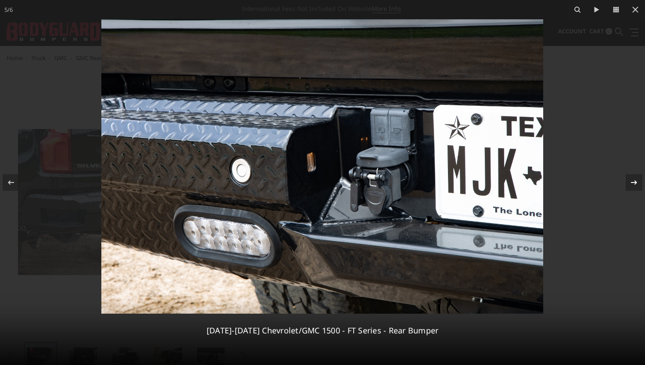
click at [636, 181] on icon at bounding box center [634, 182] width 11 height 11
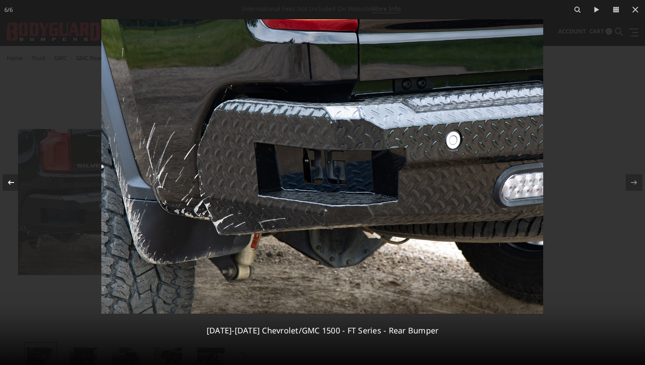
click at [9, 177] on div at bounding box center [11, 182] width 17 height 17
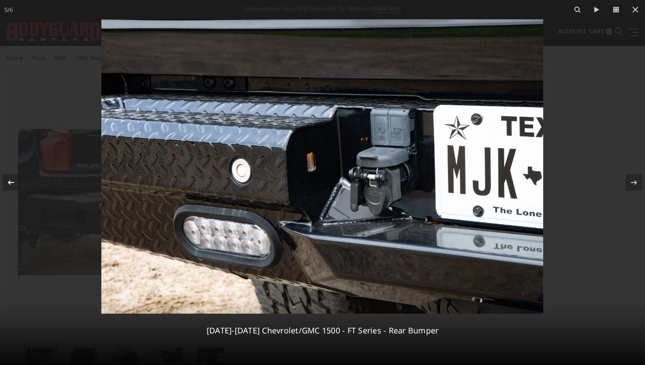
click at [9, 177] on div "5 / 6 2019-2025 Chevrolet/GMC 1500 - FT Series - Rear Bumper" at bounding box center [322, 182] width 645 height 365
click at [12, 178] on icon at bounding box center [11, 182] width 11 height 11
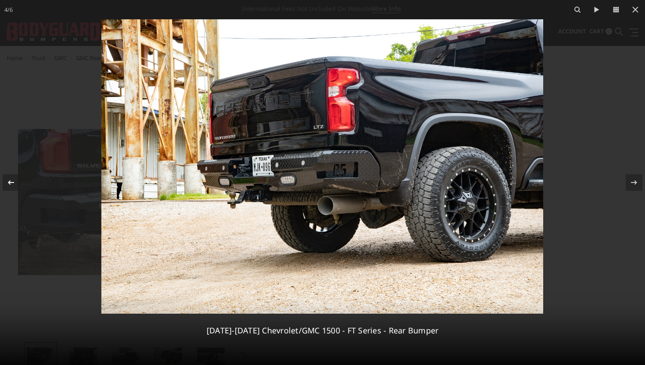
click at [12, 179] on div "4 / 6 2019-2025 Chevrolet/GMC 1500 - FT Series - Rear Bumper" at bounding box center [322, 182] width 645 height 365
click at [12, 178] on icon at bounding box center [11, 182] width 11 height 11
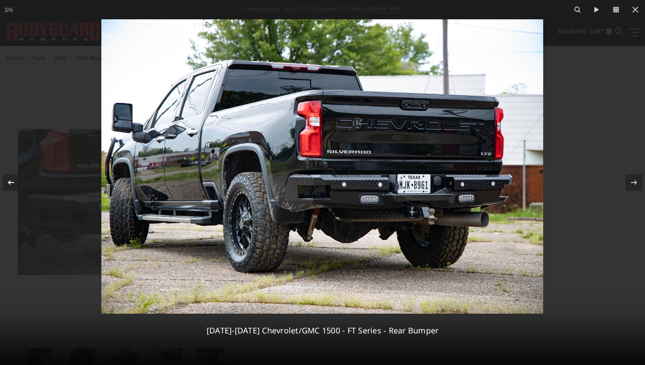
click at [12, 178] on icon at bounding box center [11, 182] width 11 height 11
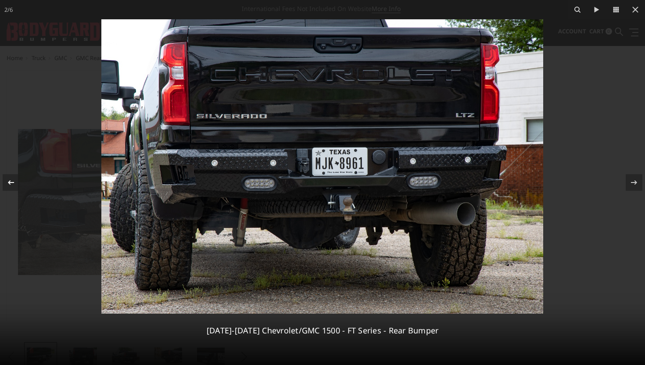
click at [11, 180] on icon at bounding box center [11, 182] width 11 height 11
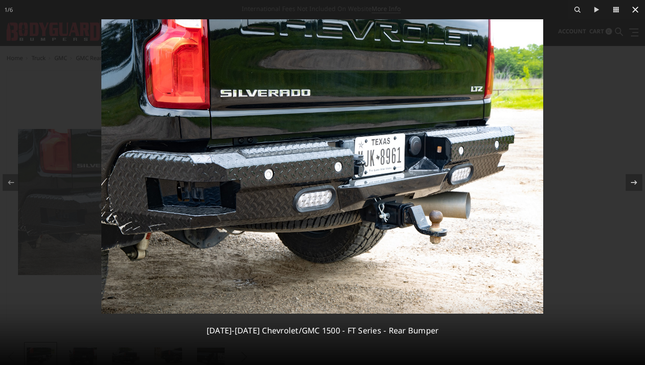
click at [637, 7] on icon at bounding box center [635, 10] width 6 height 6
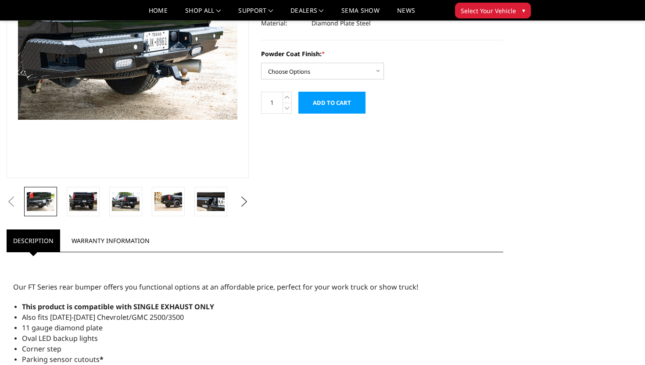
scroll to position [132, 0]
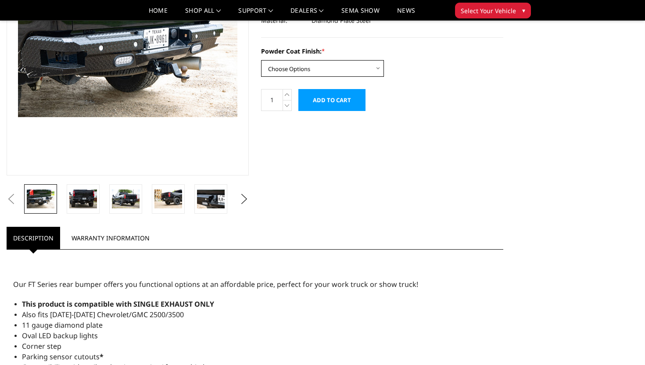
click at [321, 63] on select "Choose Options Bare Metal Gloss Black Powder Coat Textured Black Powder Coat" at bounding box center [322, 68] width 123 height 17
select select "3424"
click at [261, 60] on select "Choose Options Bare Metal Gloss Black Powder Coat Textured Black Powder Coat" at bounding box center [322, 68] width 123 height 17
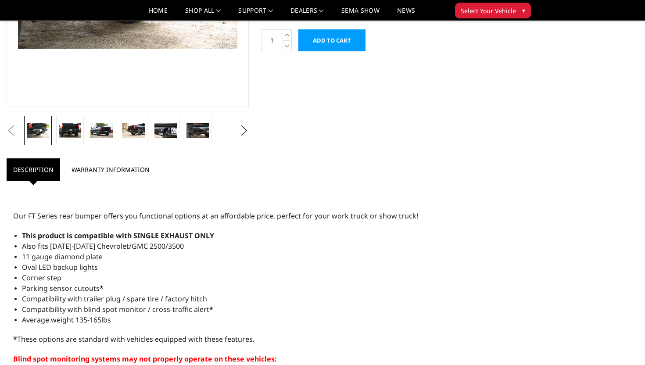
scroll to position [202, 0]
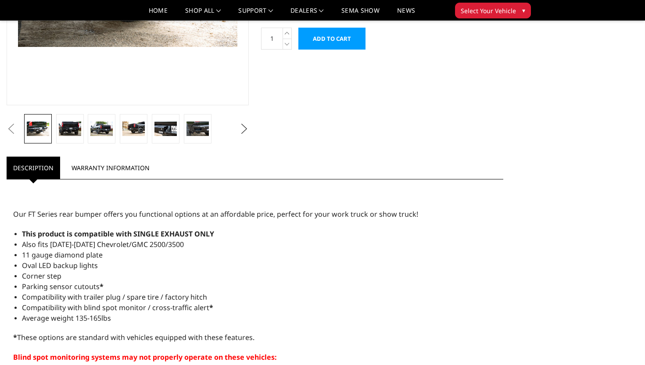
click at [248, 129] on button "Next" at bounding box center [244, 128] width 13 height 13
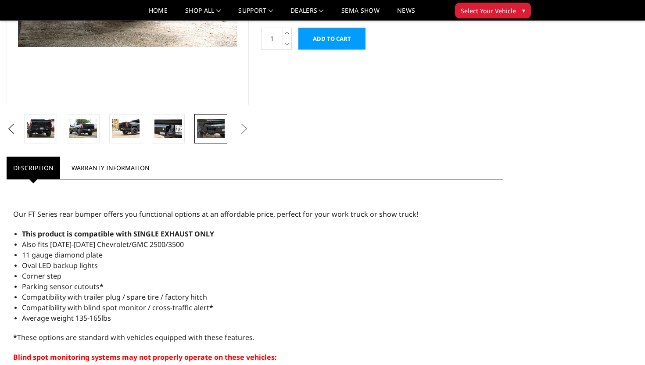
click at [211, 133] on img at bounding box center [211, 128] width 28 height 18
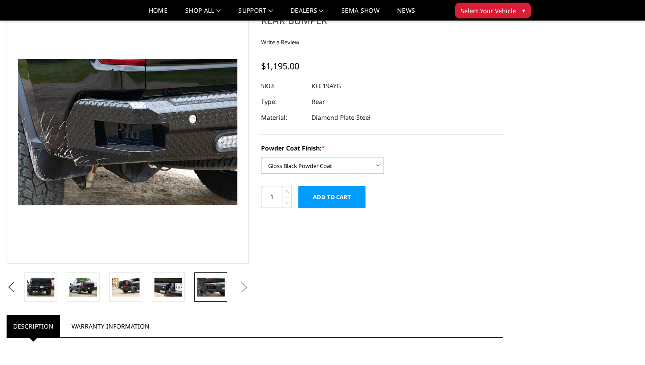
scroll to position [40, 0]
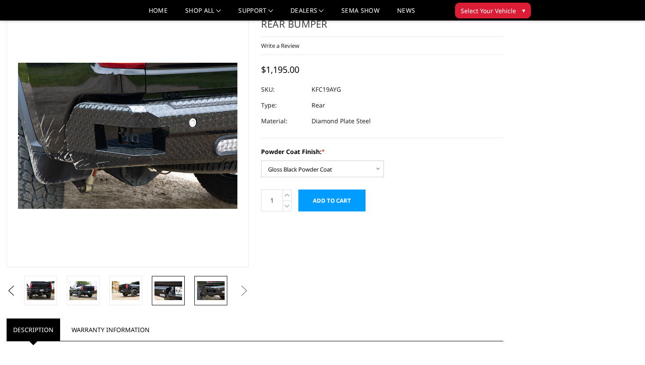
click at [173, 293] on img at bounding box center [168, 290] width 28 height 18
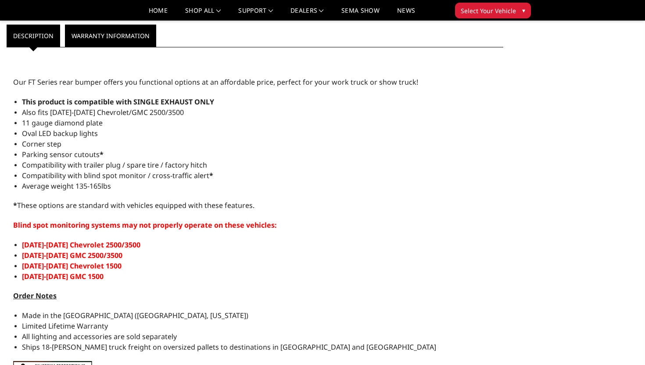
scroll to position [341, 0]
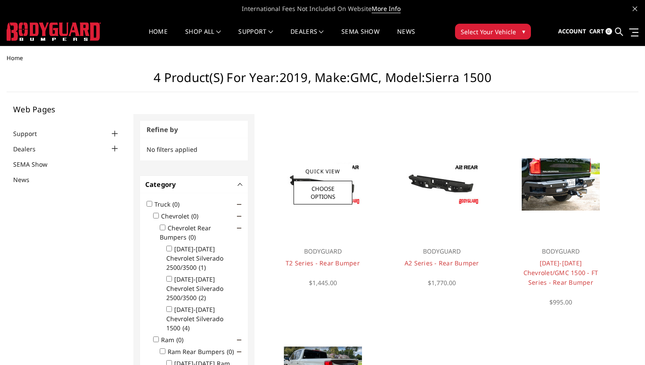
click at [343, 213] on div at bounding box center [323, 185] width 106 height 106
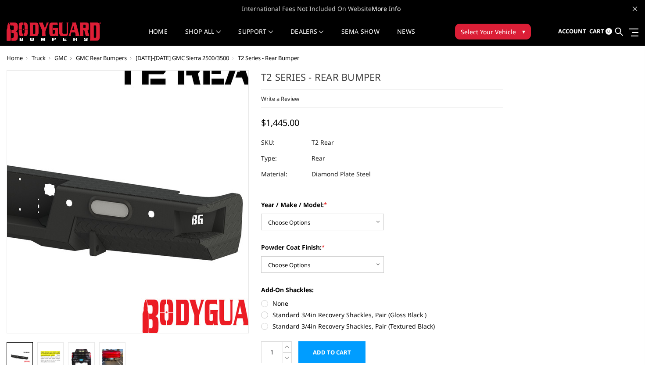
click at [209, 247] on img at bounding box center [18, 193] width 561 height 316
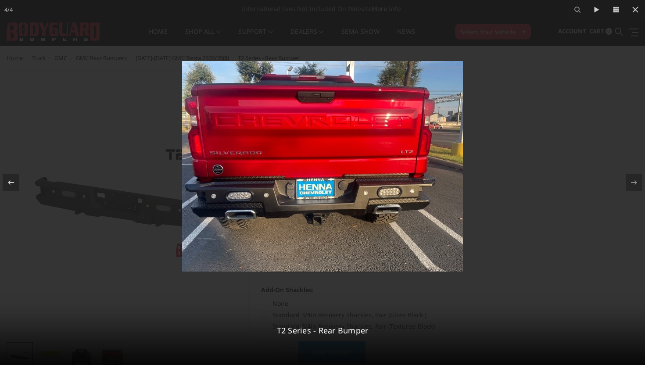
click at [69, 186] on div at bounding box center [322, 182] width 645 height 365
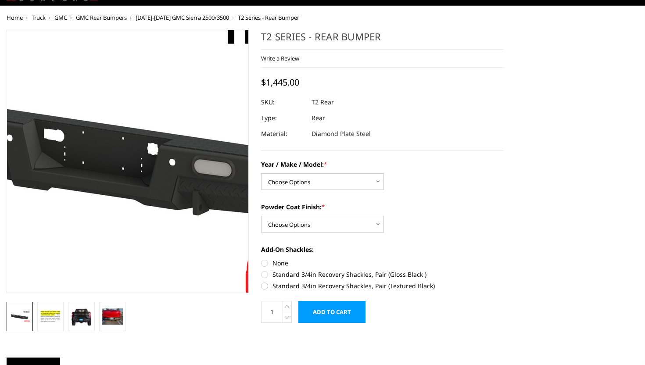
scroll to position [68, 0]
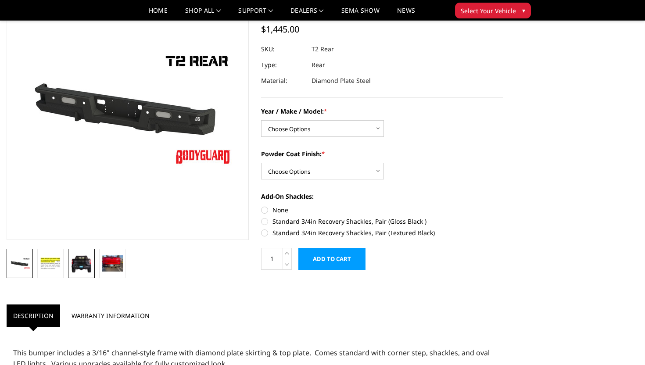
click at [74, 276] on link at bounding box center [81, 263] width 26 height 29
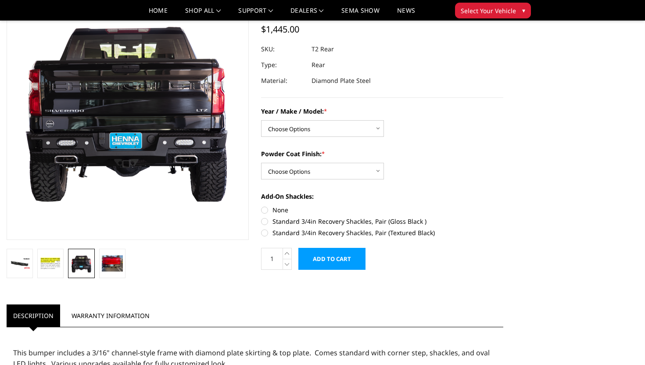
scroll to position [31, 0]
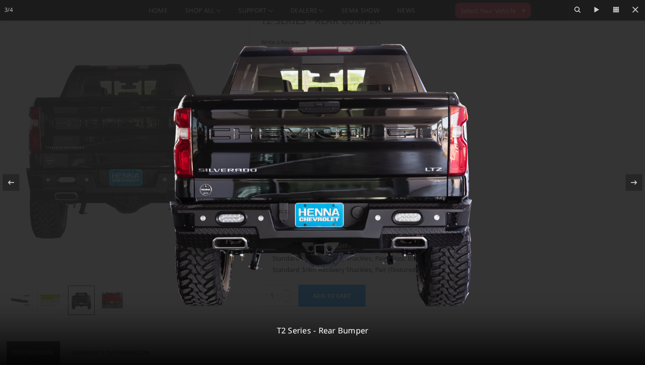
click at [296, 262] on img at bounding box center [322, 166] width 329 height 294
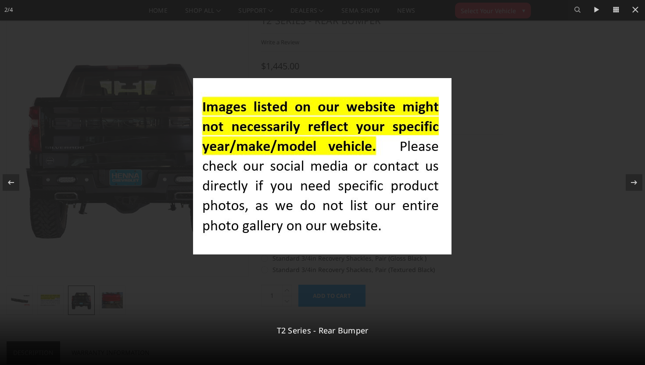
click at [502, 226] on div at bounding box center [322, 182] width 645 height 365
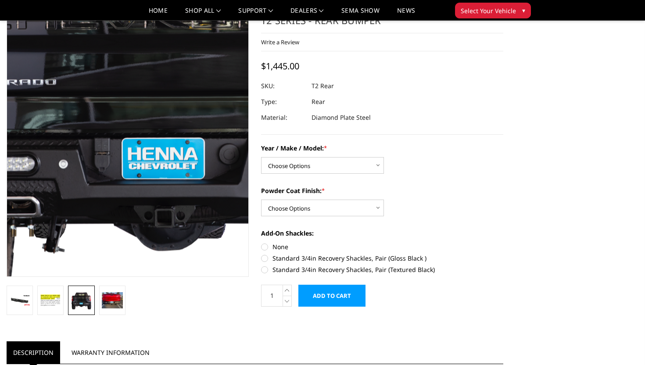
click at [97, 222] on img at bounding box center [167, 75] width 561 height 503
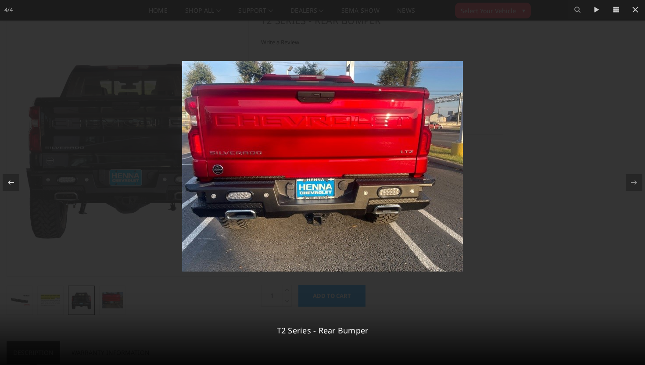
click at [340, 219] on img at bounding box center [322, 166] width 281 height 211
click at [285, 207] on img at bounding box center [322, 166] width 281 height 211
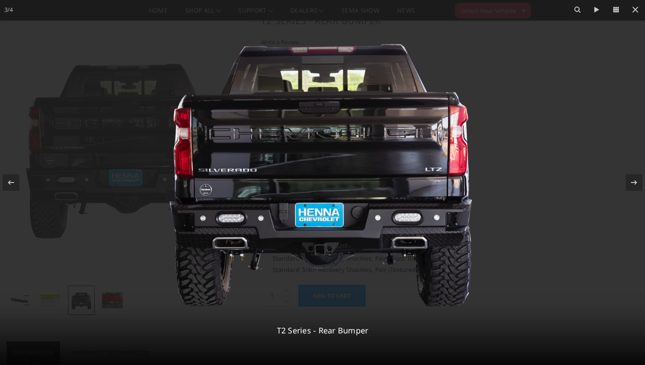
click at [364, 219] on img at bounding box center [322, 166] width 329 height 294
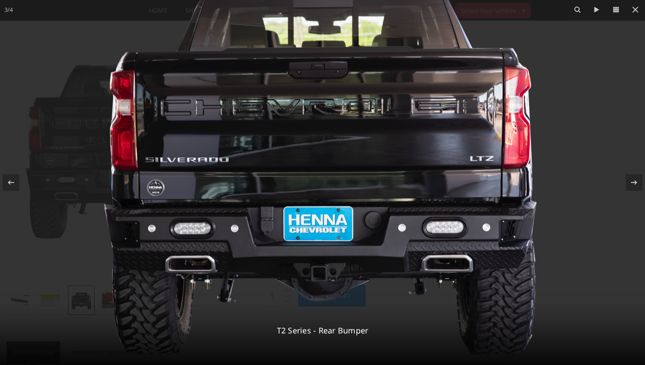
click at [364, 219] on img at bounding box center [322, 154] width 470 height 421
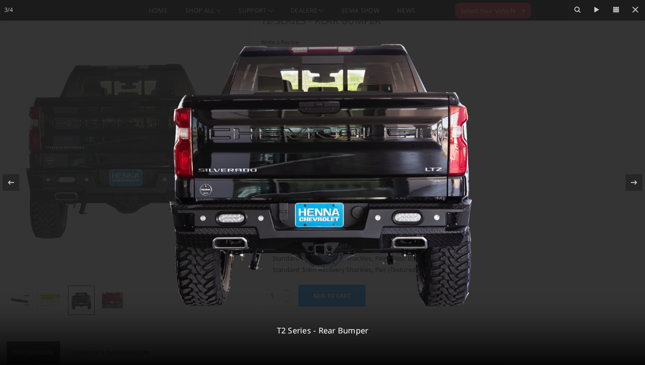
click at [364, 219] on img at bounding box center [322, 166] width 329 height 294
click at [355, 210] on img at bounding box center [322, 166] width 329 height 294
click at [637, 9] on icon at bounding box center [635, 9] width 11 height 11
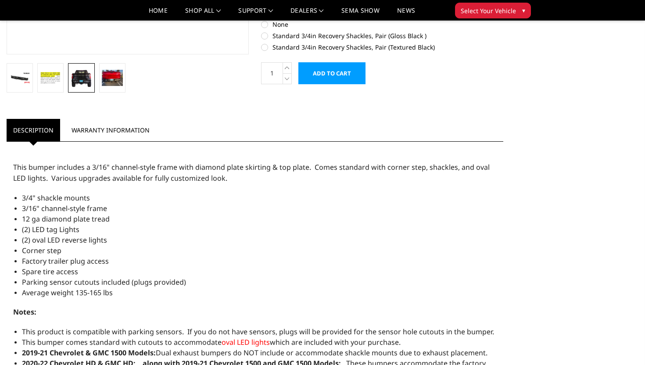
scroll to position [0, 0]
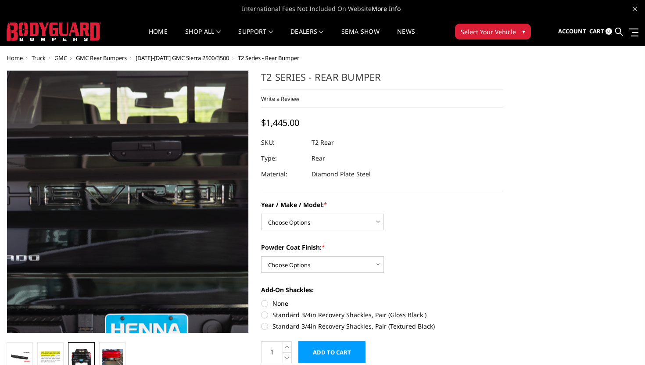
click at [110, 148] on img at bounding box center [151, 251] width 561 height 503
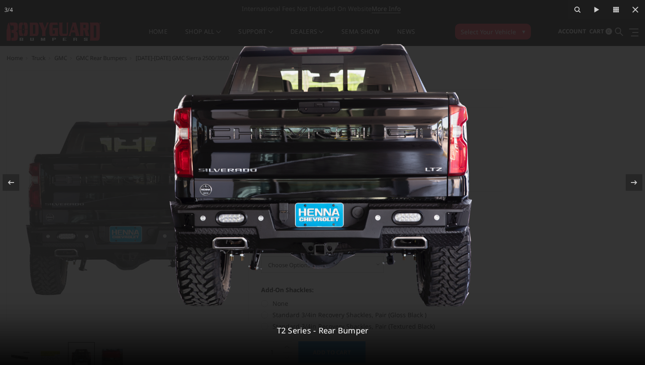
click at [336, 231] on img at bounding box center [322, 166] width 329 height 294
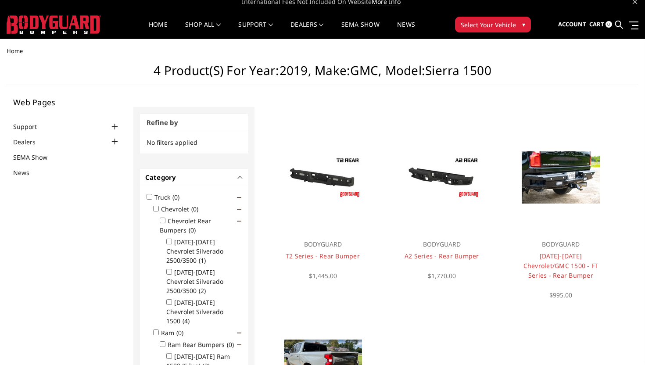
scroll to position [7, 0]
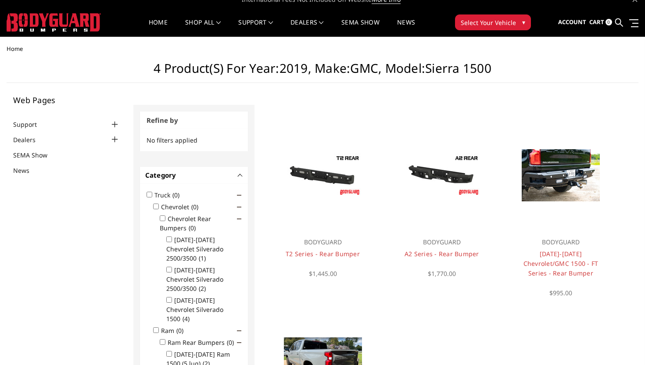
scroll to position [10, 0]
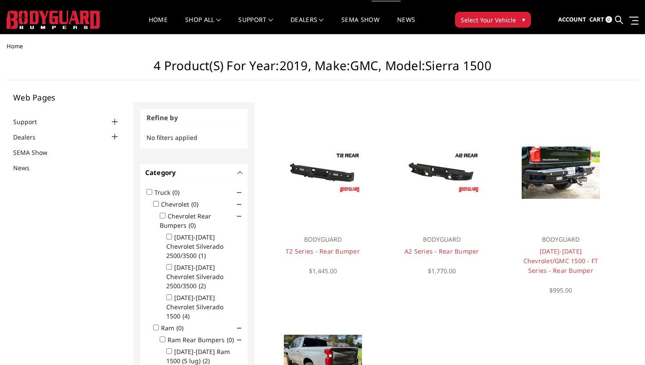
drag, startPoint x: 429, startPoint y: 89, endPoint x: 433, endPoint y: 92, distance: 5.4
drag, startPoint x: 433, startPoint y: 92, endPoint x: 437, endPoint y: 96, distance: 5.6
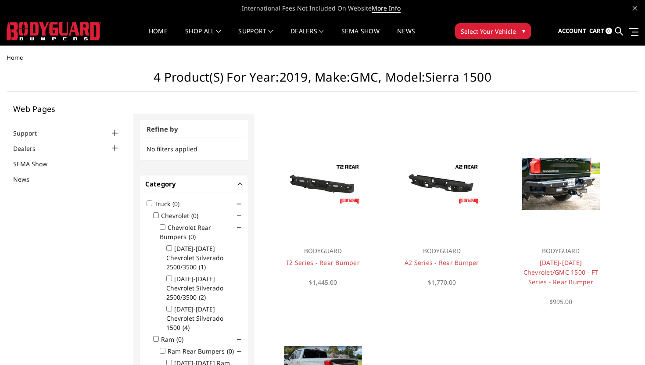
scroll to position [0, 0]
